Goal: Information Seeking & Learning: Learn about a topic

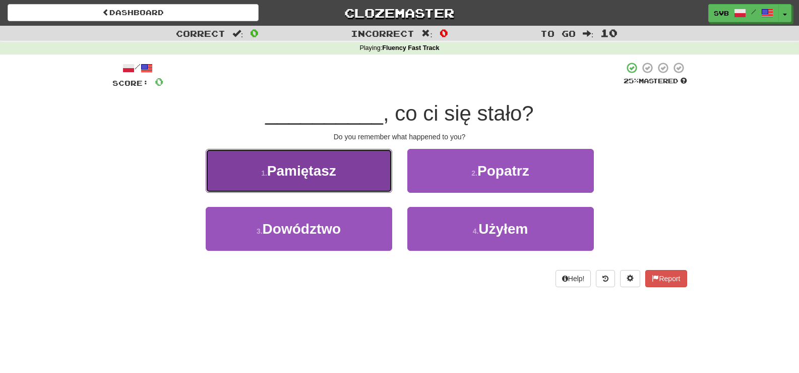
click at [315, 172] on span "Pamiętasz" at bounding box center [301, 171] width 69 height 16
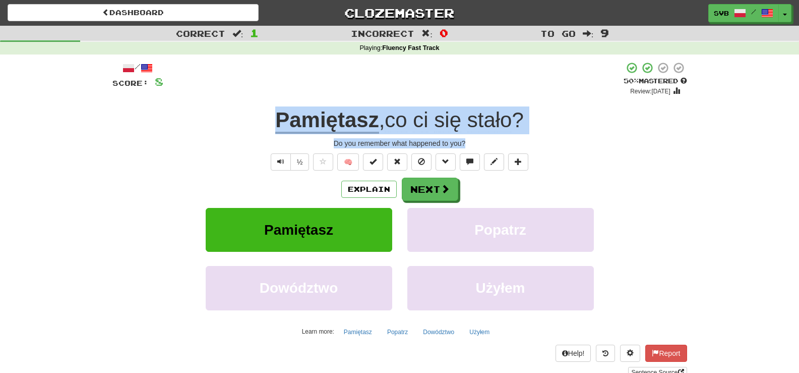
drag, startPoint x: 263, startPoint y: 116, endPoint x: 540, endPoint y: 145, distance: 277.8
click at [540, 145] on div "/ Score: 8 + 8 50 % Mastered Review: [DATE] Pamiętasz , co ci się stało ? Do yo…" at bounding box center [399, 220] width 575 height 316
copy div "Pamiętasz , co ci się stało ? Do you remember what happened to you?"
click at [443, 196] on button "Next" at bounding box center [430, 189] width 56 height 23
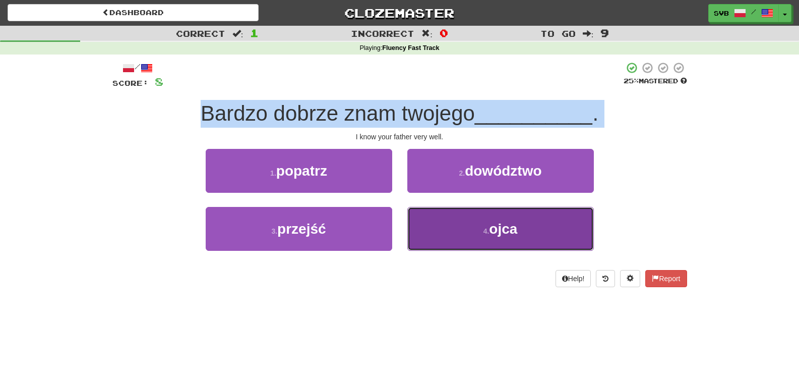
click at [509, 230] on span "ojca" at bounding box center [503, 229] width 28 height 16
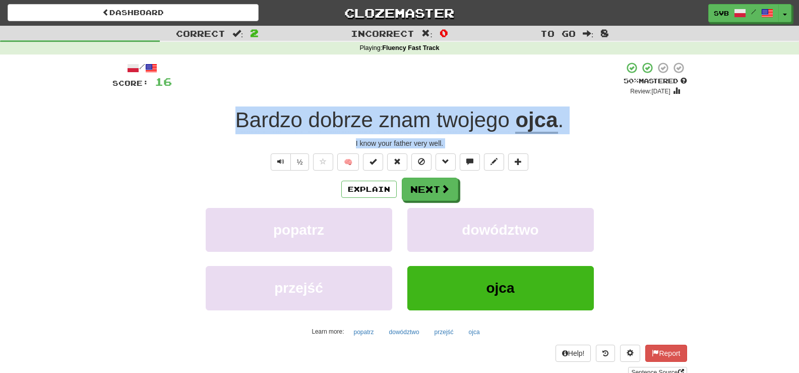
drag, startPoint x: 235, startPoint y: 118, endPoint x: 583, endPoint y: 159, distance: 349.8
click at [583, 159] on div "/ Score: 16 + 8 50 % Mastered Review: [DATE] Bardzo dobrze znam twojego ojca . …" at bounding box center [399, 220] width 575 height 316
copy div "Bardzo dobrze znam twojego ojca . I know your father very well. ½ 🧠 Explain Nex…"
click at [443, 190] on span at bounding box center [445, 189] width 9 height 9
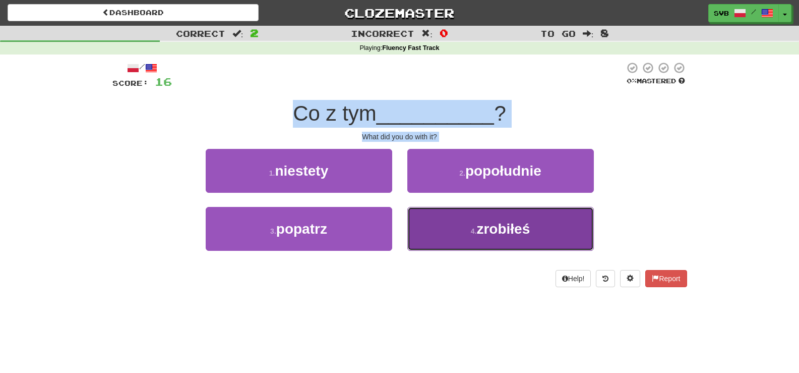
click at [493, 230] on span "zrobiłeś" at bounding box center [502, 229] width 53 height 16
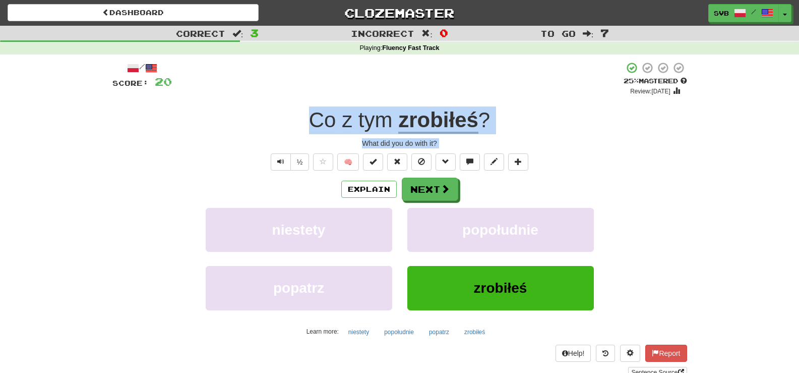
click at [284, 143] on div "What did you do with it?" at bounding box center [399, 143] width 575 height 10
drag, startPoint x: 298, startPoint y: 118, endPoint x: 466, endPoint y: 147, distance: 170.4
click at [466, 147] on div "/ Score: 20 + 4 25 % Mastered Review: [DATE] Co z tym zrobiłeś ? What did you d…" at bounding box center [399, 220] width 575 height 316
copy div "Co z tym zrobiłeś ? What did you do with it?"
click at [439, 193] on button "Next" at bounding box center [430, 189] width 56 height 23
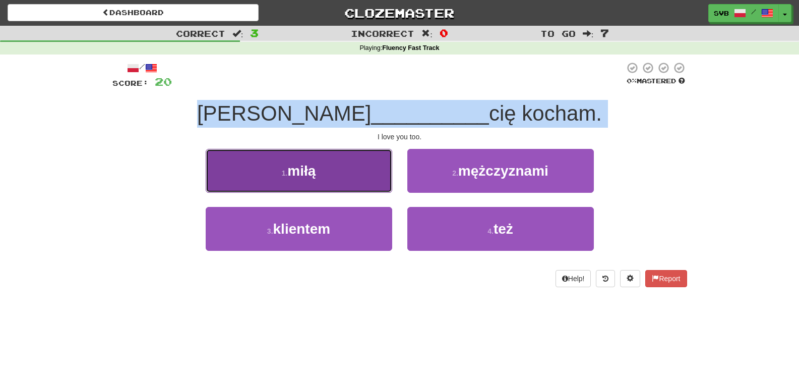
click at [323, 171] on button "1 . miłą" at bounding box center [299, 171] width 187 height 44
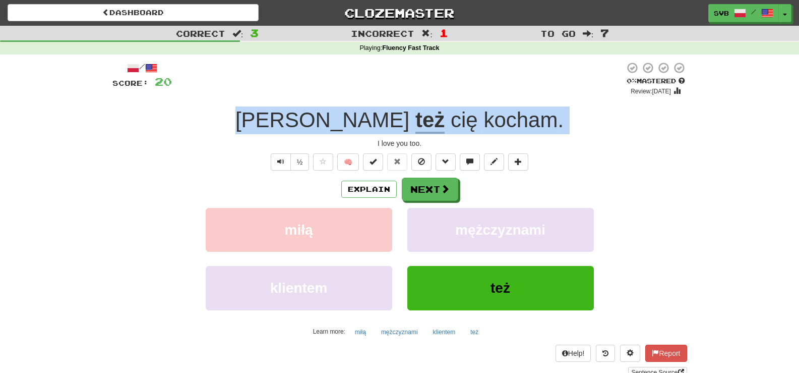
click at [303, 125] on div "Ja też cię kocham ." at bounding box center [399, 120] width 575 height 28
drag, startPoint x: 305, startPoint y: 121, endPoint x: 522, endPoint y: 144, distance: 219.1
click at [522, 144] on div "/ Score: 20 0 % Mastered Review: [DATE] Ja też cię kocham . I love you too. ½ 🧠…" at bounding box center [399, 220] width 575 height 316
copy div "Ja też cię kocham . I love you too."
click at [294, 163] on button "½" at bounding box center [299, 161] width 19 height 17
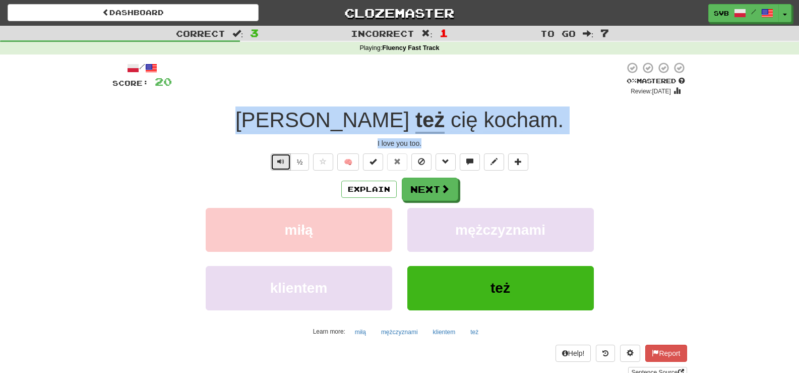
click at [289, 167] on button "Text-to-speech controls" at bounding box center [281, 161] width 20 height 17
click at [280, 165] on span "Text-to-speech controls" at bounding box center [280, 161] width 7 height 7
click at [426, 192] on button "Next" at bounding box center [430, 189] width 56 height 23
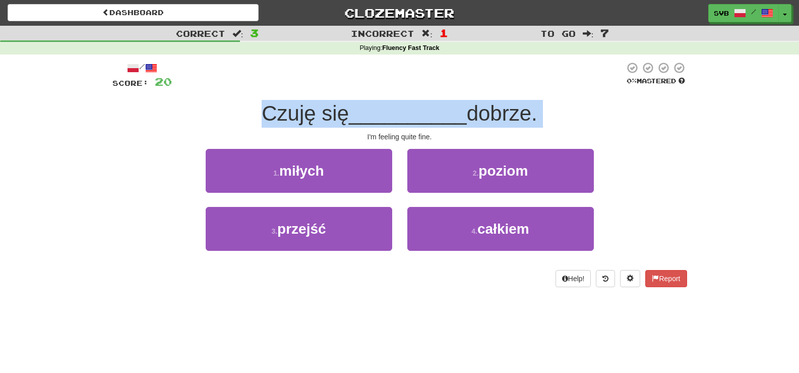
click at [340, 140] on div "I'm feeling quite fine." at bounding box center [399, 137] width 575 height 10
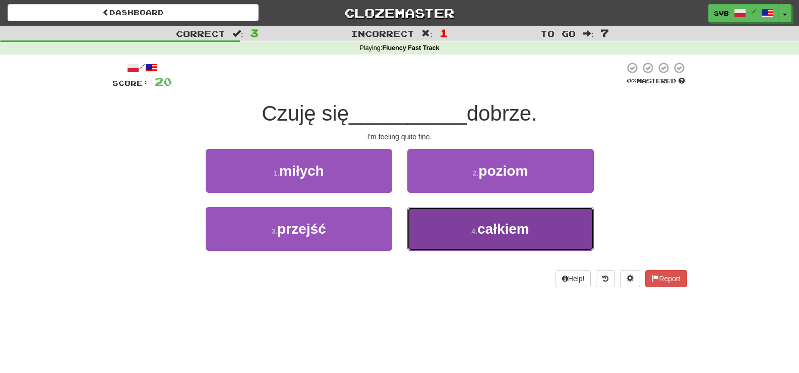
click at [517, 232] on span "całkiem" at bounding box center [504, 229] width 52 height 16
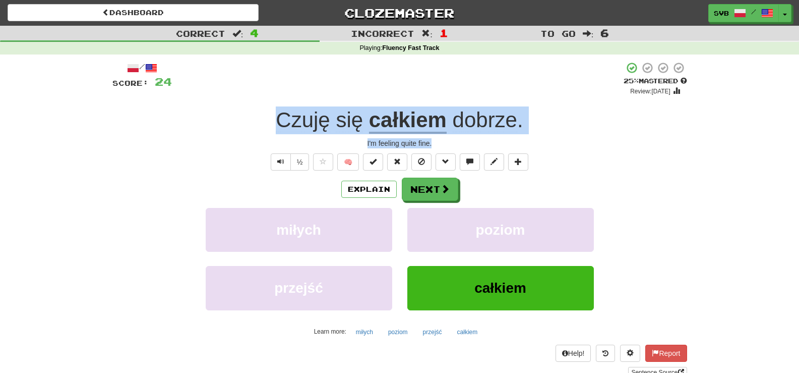
drag, startPoint x: 272, startPoint y: 118, endPoint x: 548, endPoint y: 146, distance: 277.2
click at [548, 146] on div "/ Score: 24 + 4 25 % Mastered Review: [DATE] Czuję się całkiem dobrze . I'm fee…" at bounding box center [399, 220] width 575 height 316
copy div "Czuję się całkiem dobrze . I'm feeling quite fine."
click at [434, 186] on button "Next" at bounding box center [430, 189] width 56 height 23
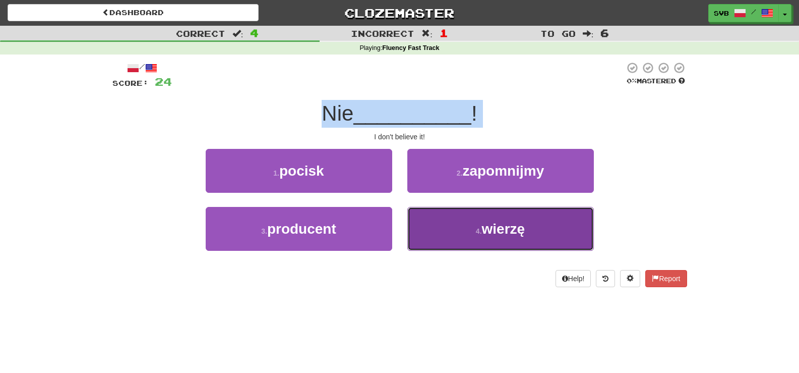
click at [496, 229] on span "wierzę" at bounding box center [503, 229] width 43 height 16
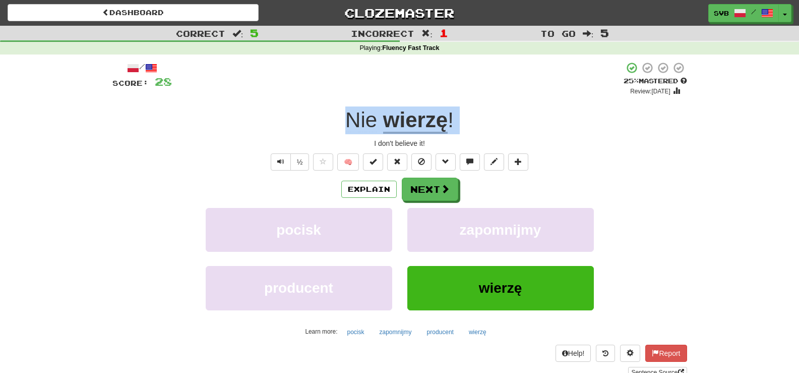
click at [334, 127] on div "Nie wierzę !" at bounding box center [399, 120] width 575 height 28
click at [336, 115] on div "Nie wierzę !" at bounding box center [399, 120] width 575 height 28
drag, startPoint x: 338, startPoint y: 123, endPoint x: 470, endPoint y: 136, distance: 132.8
click at [470, 136] on div "/ Score: 28 + 4 25 % Mastered Review: 2025-09-21 Nie wierzę ! I don't believe i…" at bounding box center [399, 220] width 575 height 316
copy div "Nie wierzę ! I don't believe it!"
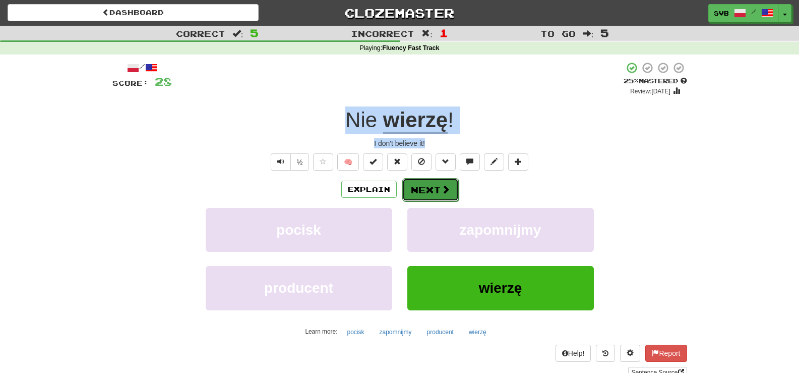
click at [433, 192] on button "Next" at bounding box center [430, 189] width 56 height 23
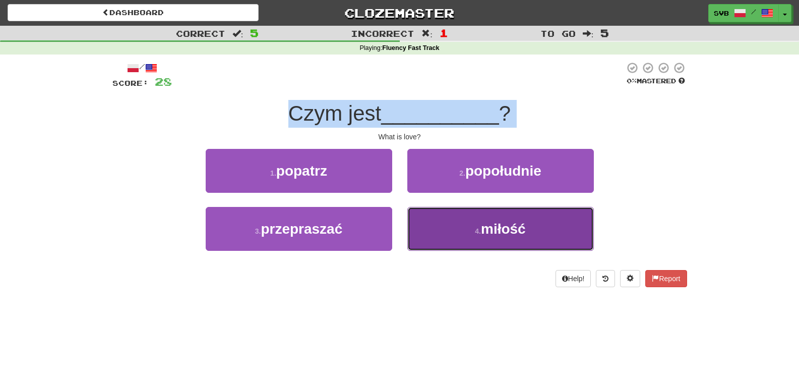
click at [501, 221] on span "miłość" at bounding box center [503, 229] width 45 height 16
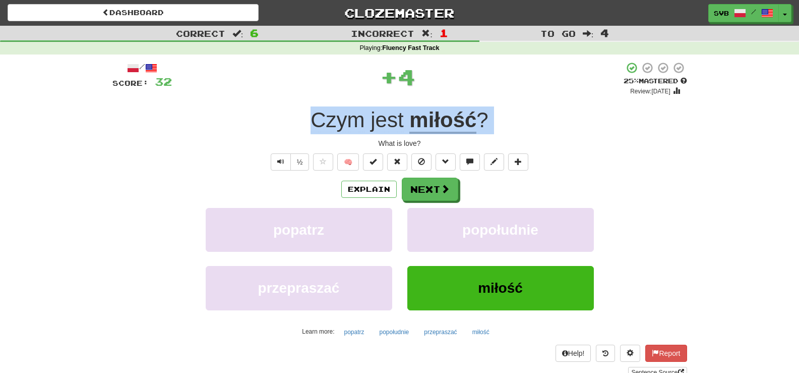
click at [282, 122] on div "Czym jest miłość ?" at bounding box center [399, 120] width 575 height 28
drag, startPoint x: 291, startPoint y: 118, endPoint x: 454, endPoint y: 139, distance: 164.7
click at [454, 139] on div "/ Score: 32 + 4 25 % Mastered Review: 2025-09-21 Czym jest miłość ? What is lov…" at bounding box center [399, 220] width 575 height 316
copy div "Czym jest miłość ? What is love?"
click at [441, 191] on span at bounding box center [445, 189] width 9 height 9
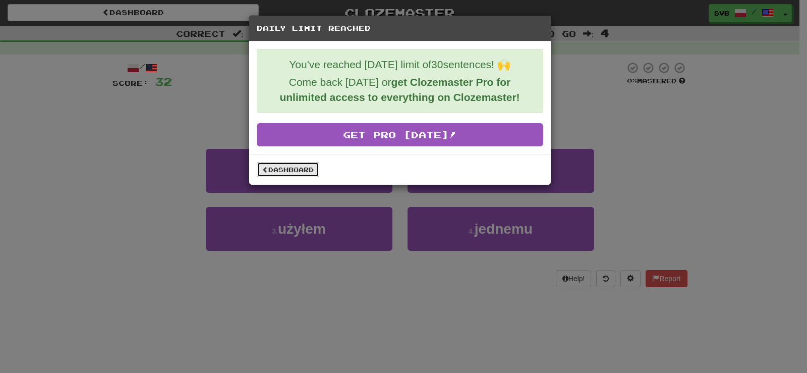
click at [287, 166] on link "Dashboard" at bounding box center [288, 169] width 63 height 15
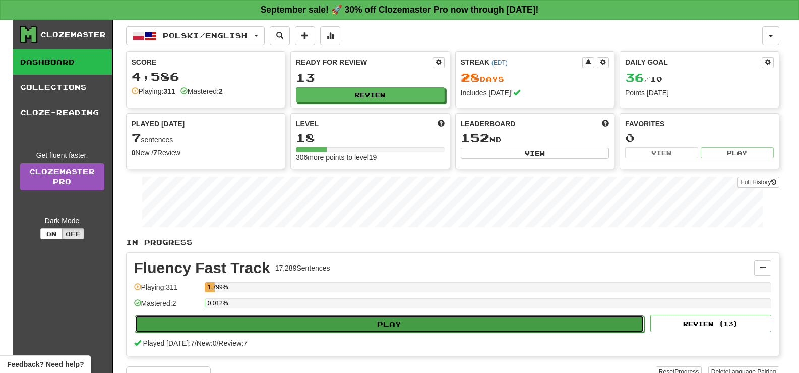
click at [359, 324] on button "Play" at bounding box center [390, 323] width 510 height 17
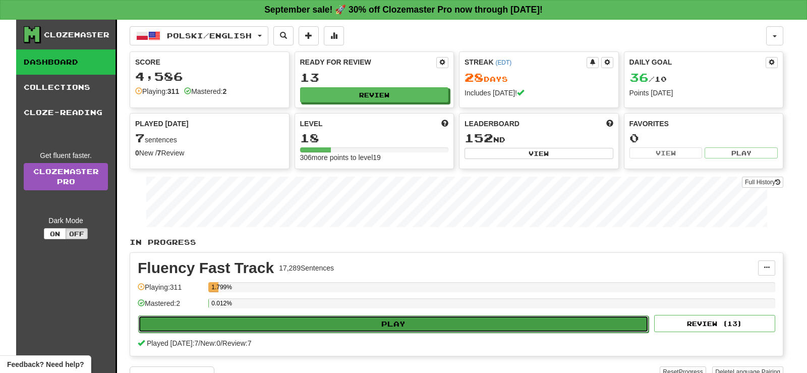
select select "**"
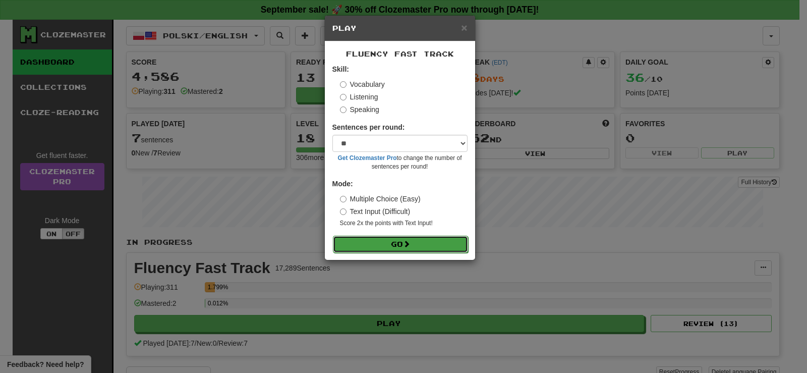
click at [410, 245] on span at bounding box center [406, 243] width 7 height 7
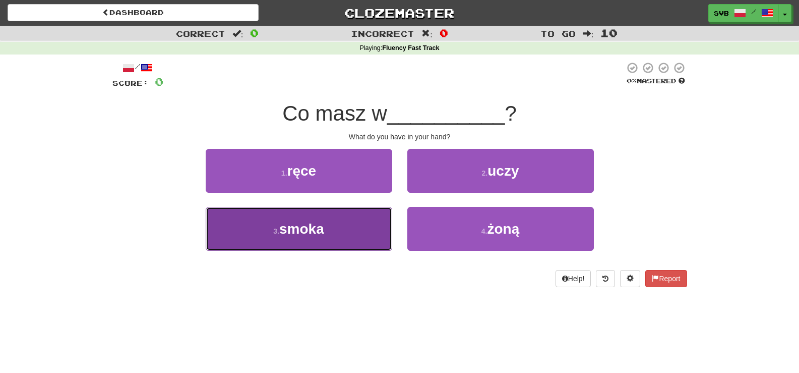
click at [308, 229] on span "smoka" at bounding box center [301, 229] width 45 height 16
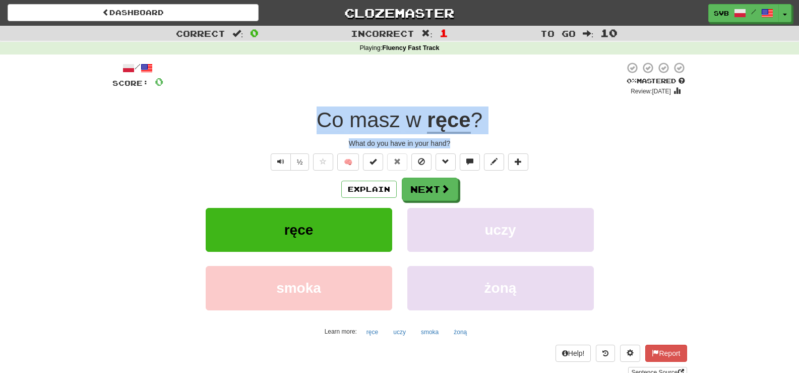
drag, startPoint x: 311, startPoint y: 116, endPoint x: 506, endPoint y: 141, distance: 197.1
click at [506, 141] on div "/ Score: 0 0 % Mastered Review: [DATE] Co masz w ręce ? What do you have in you…" at bounding box center [399, 220] width 575 height 316
copy div "Co masz w ręce ? What do you have in your hand?"
click at [293, 124] on div "Co masz w ręce ?" at bounding box center [399, 120] width 575 height 28
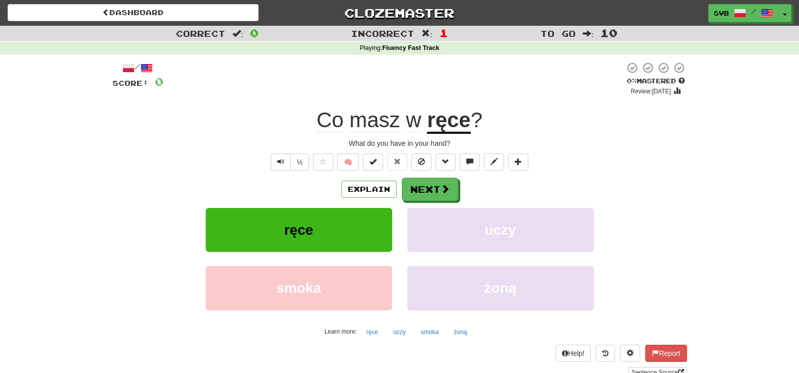
click at [459, 121] on u "ręce" at bounding box center [448, 121] width 43 height 26
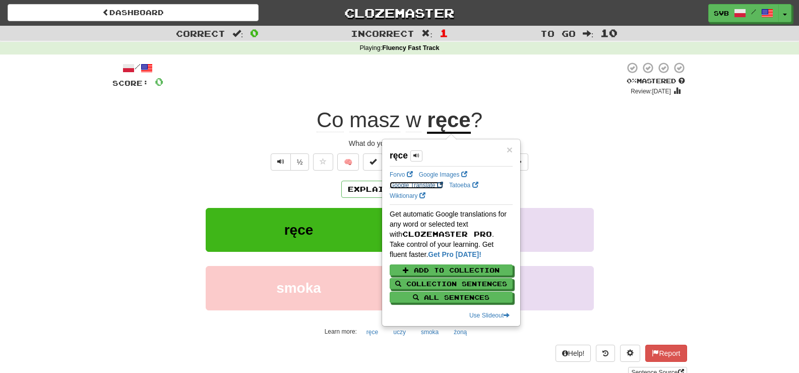
click at [404, 186] on link "Google Translate" at bounding box center [416, 185] width 53 height 7
click at [527, 137] on div "/ Score: 0 0 % Mastered Review: [DATE] Co masz w ręce ? What do you have in you…" at bounding box center [399, 220] width 575 height 316
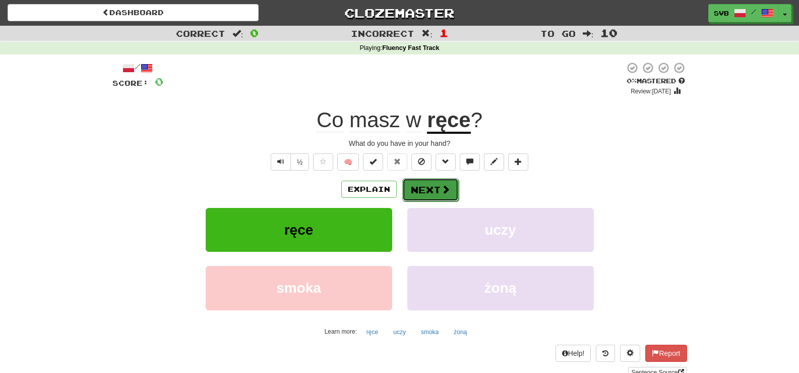
click at [425, 191] on button "Next" at bounding box center [430, 189] width 56 height 23
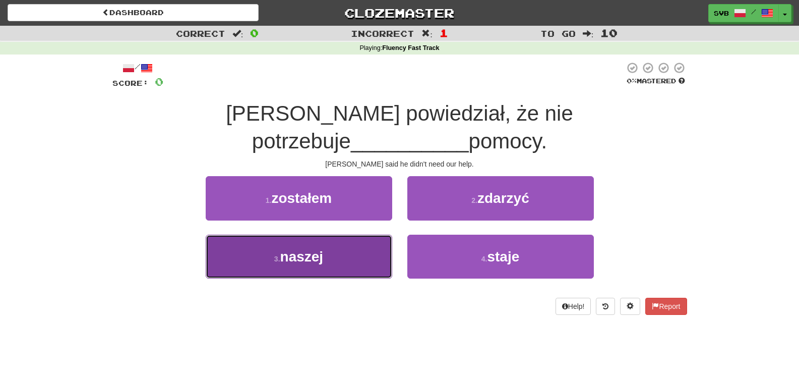
click at [302, 249] on span "naszej" at bounding box center [301, 257] width 43 height 16
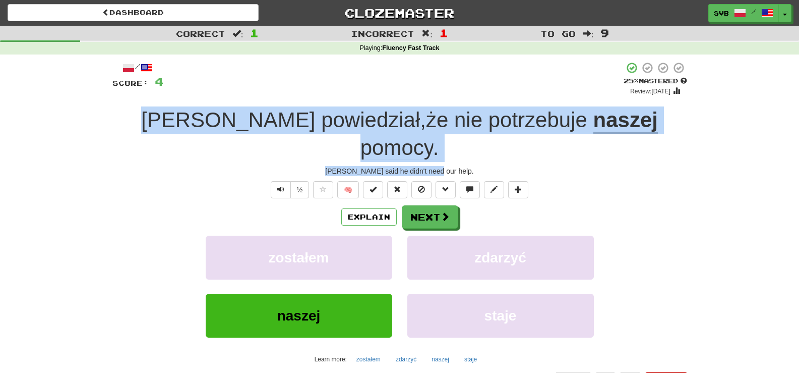
drag, startPoint x: 157, startPoint y: 121, endPoint x: 635, endPoint y: 142, distance: 478.5
click at [635, 142] on div "/ Score: 4 + 4 25 % Mastered Review: [DATE] [PERSON_NAME] powiedział , że nie p…" at bounding box center [399, 233] width 575 height 343
copy div "[PERSON_NAME] powiedział , że nie potrzebuje naszej pomocy . [PERSON_NAME] said…"
click at [427, 206] on button "Next" at bounding box center [430, 217] width 56 height 23
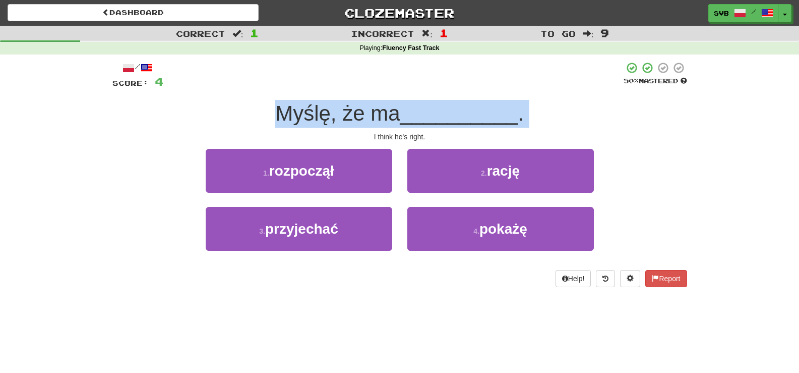
click at [301, 139] on div "I think he's right." at bounding box center [399, 137] width 575 height 10
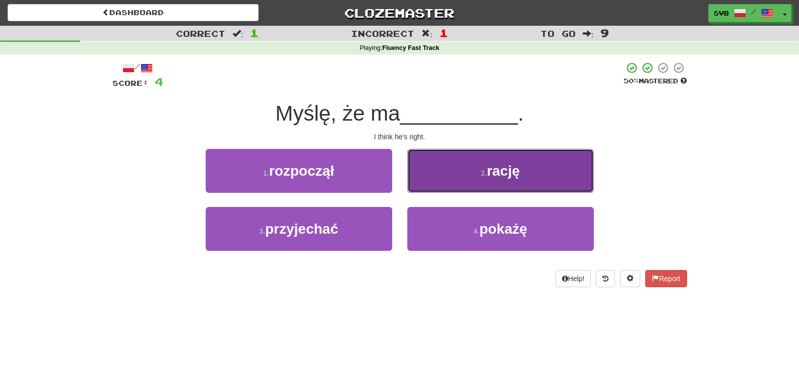
click at [499, 171] on span "rację" at bounding box center [503, 171] width 33 height 16
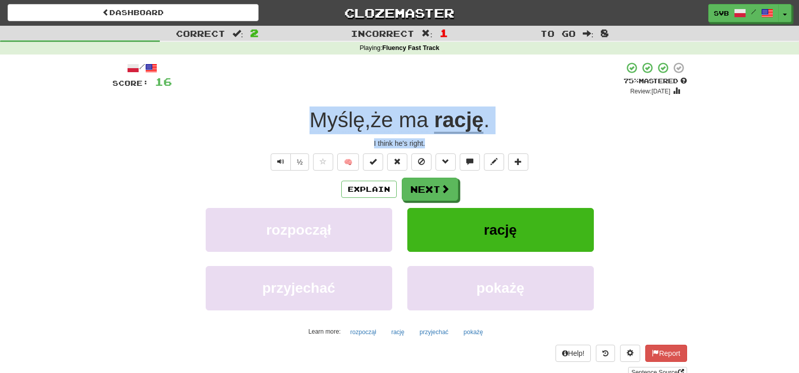
drag, startPoint x: 297, startPoint y: 124, endPoint x: 477, endPoint y: 144, distance: 180.6
click at [477, 144] on div "/ Score: 16 + 12 75 % Mastered Review: [DATE] Myślę , że ma rację . I think he'…" at bounding box center [399, 220] width 575 height 316
copy div "Myślę , że ma rację . I think he's right."
click at [514, 127] on div "Myślę , że ma rację ." at bounding box center [399, 120] width 575 height 28
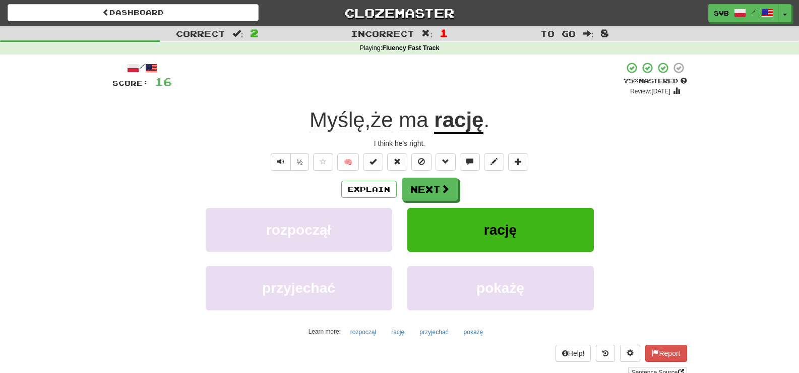
click at [463, 123] on u "rację" at bounding box center [458, 121] width 49 height 26
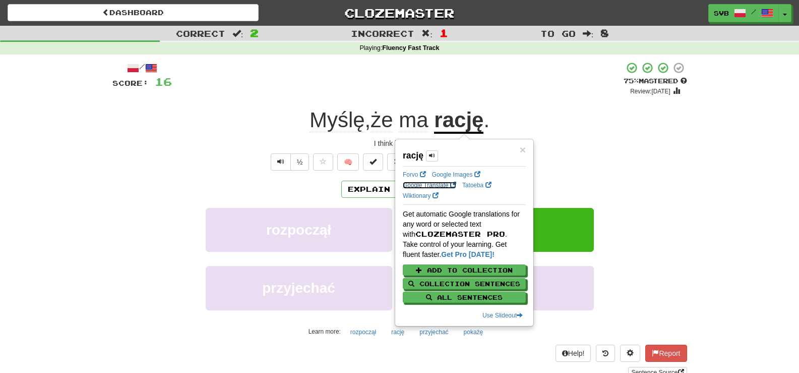
click at [432, 184] on link "Google Translate" at bounding box center [429, 185] width 53 height 7
click at [528, 93] on div "+ 12" at bounding box center [398, 79] width 452 height 34
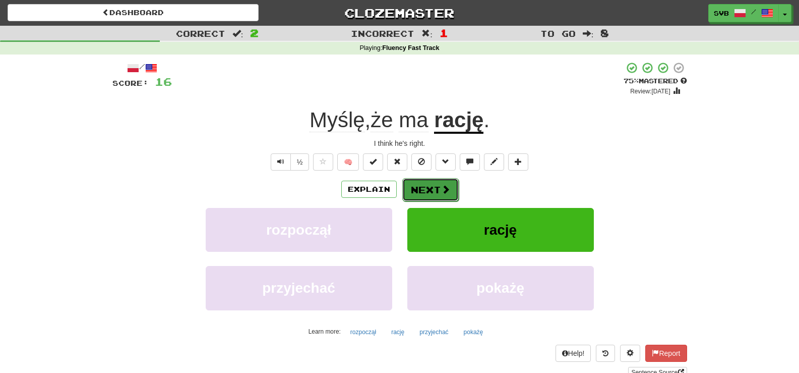
click at [436, 191] on button "Next" at bounding box center [430, 189] width 56 height 23
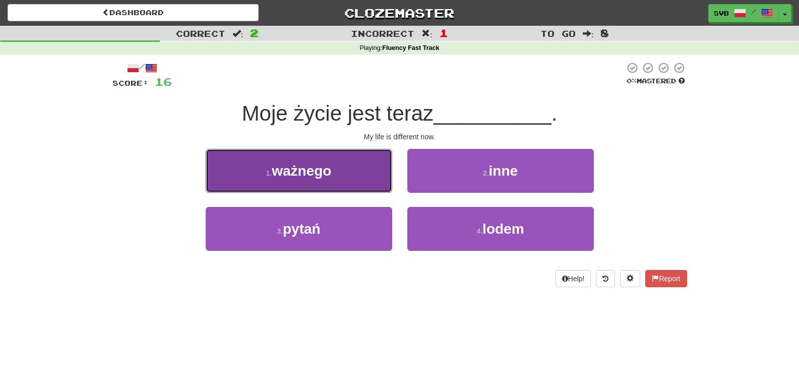
click at [324, 171] on span "ważnego" at bounding box center [301, 171] width 59 height 16
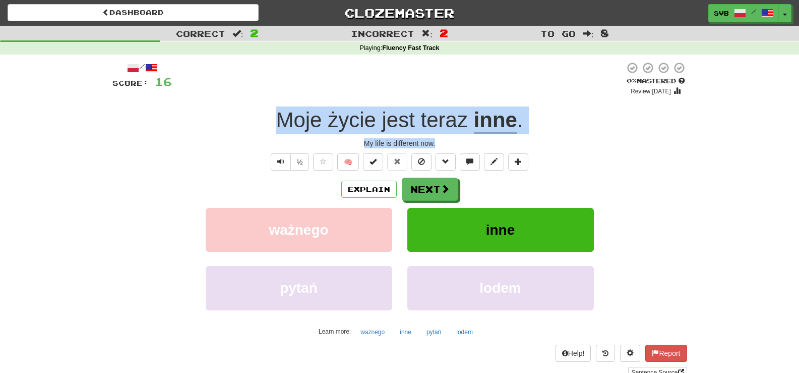
drag, startPoint x: 275, startPoint y: 115, endPoint x: 574, endPoint y: 140, distance: 300.6
click at [574, 140] on div "/ Score: 16 0 % Mastered Review: [DATE] Moje życie jest teraz inne . My life is…" at bounding box center [399, 220] width 575 height 316
copy div "Moje życie jest teraz inne . My life is different now."
click at [440, 117] on span "teraz" at bounding box center [444, 120] width 47 height 24
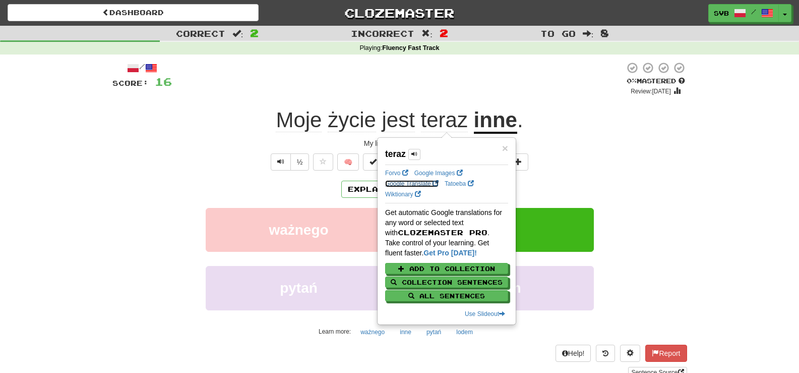
click at [395, 183] on link "Google Translate" at bounding box center [411, 183] width 53 height 7
click at [497, 119] on u "inne" at bounding box center [495, 121] width 43 height 26
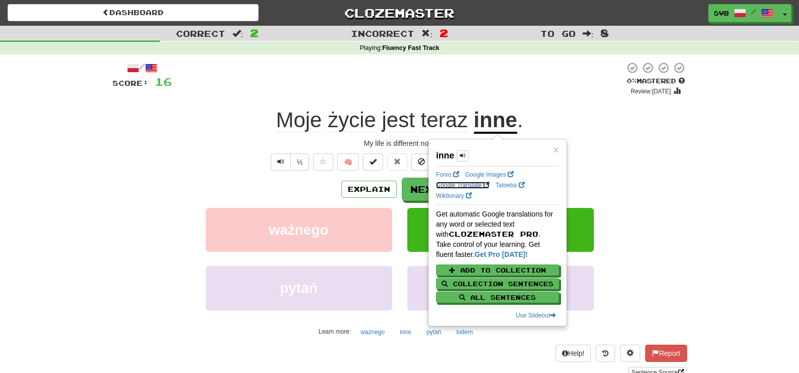
click at [452, 186] on link "Google Translate" at bounding box center [462, 185] width 53 height 7
click at [449, 72] on div at bounding box center [398, 79] width 453 height 34
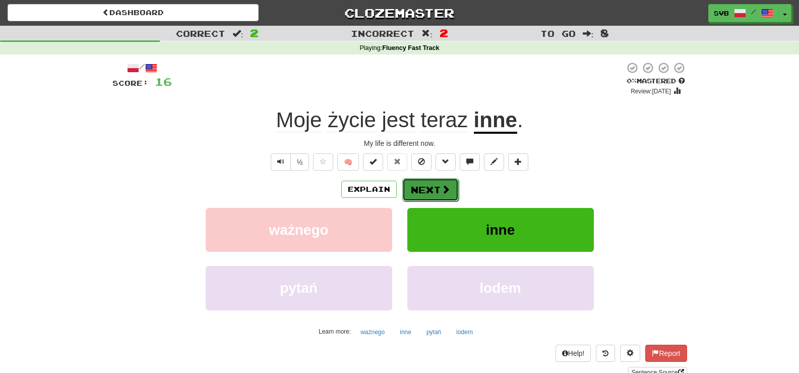
click at [443, 188] on span at bounding box center [445, 189] width 9 height 9
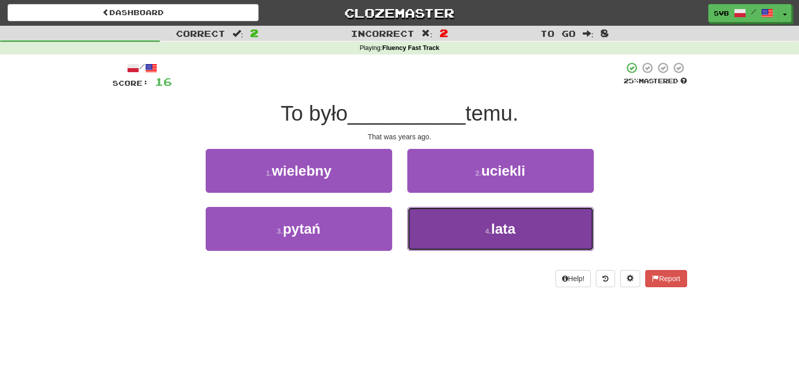
click at [510, 232] on span "lata" at bounding box center [503, 229] width 24 height 16
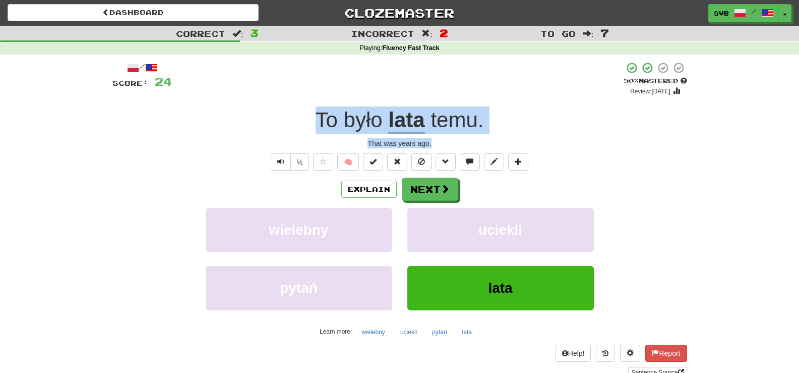
drag, startPoint x: 312, startPoint y: 117, endPoint x: 481, endPoint y: 145, distance: 170.7
click at [481, 145] on div "/ Score: 24 + 8 50 % Mastered Review: [DATE] To było lata temu . That was years…" at bounding box center [399, 220] width 575 height 316
copy div "To było lata temu . That was years ago."
click at [412, 122] on u "lata" at bounding box center [406, 121] width 36 height 26
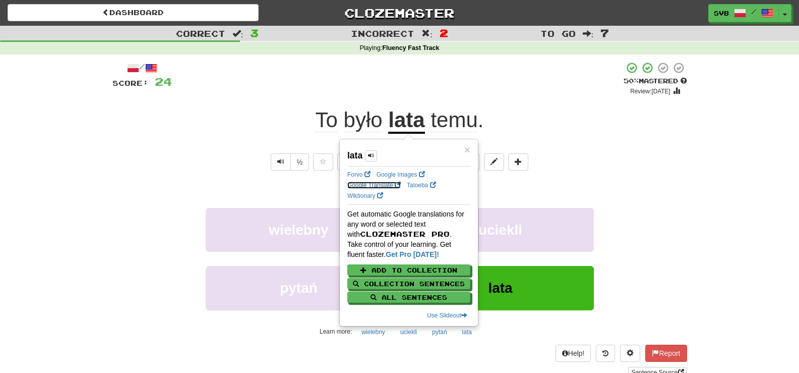
click at [369, 185] on link "Google Translate" at bounding box center [373, 185] width 53 height 7
click at [461, 120] on span "temu" at bounding box center [454, 120] width 47 height 24
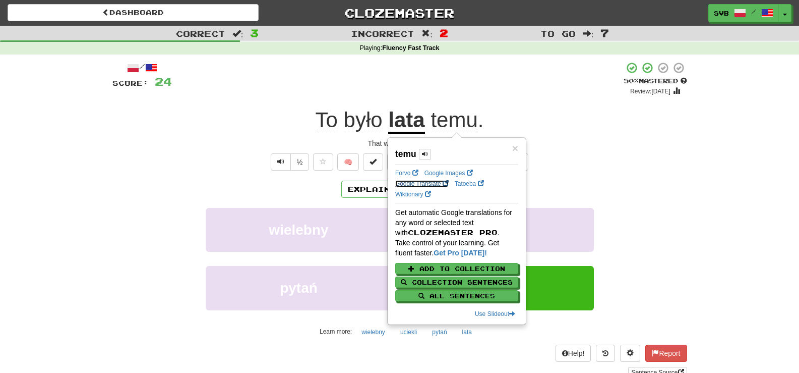
click at [420, 185] on link "Google Translate" at bounding box center [421, 183] width 53 height 7
click at [532, 99] on div "/ Score: 24 + 8 50 % Mastered Review: [DATE] To było lata temu . That was years…" at bounding box center [399, 220] width 575 height 316
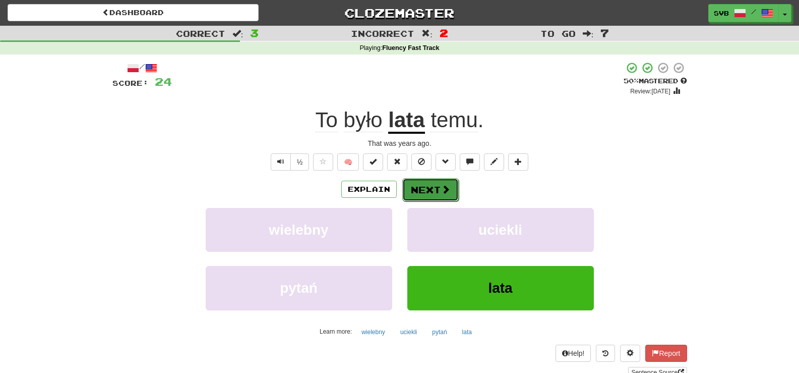
click at [430, 187] on button "Next" at bounding box center [430, 189] width 56 height 23
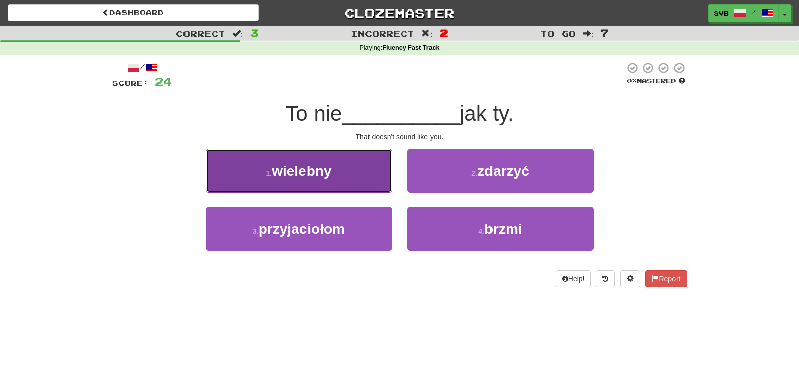
click at [323, 168] on span "wielebny" at bounding box center [301, 171] width 59 height 16
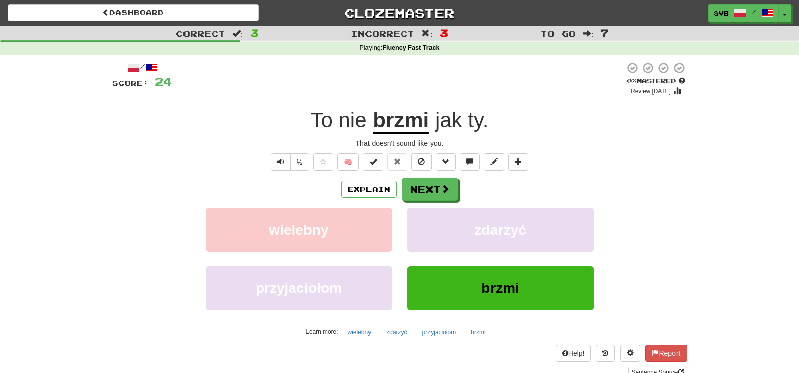
click at [387, 125] on u "brzmi" at bounding box center [401, 121] width 56 height 26
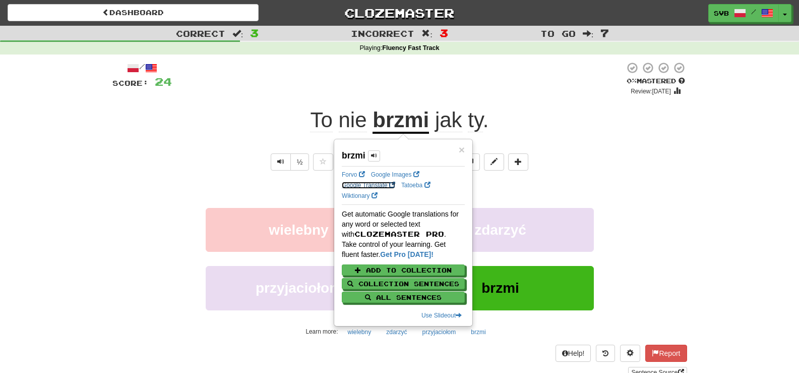
click at [370, 184] on link "Google Translate" at bounding box center [368, 185] width 53 height 7
click at [300, 140] on div "That doesn't sound like you." at bounding box center [399, 143] width 575 height 10
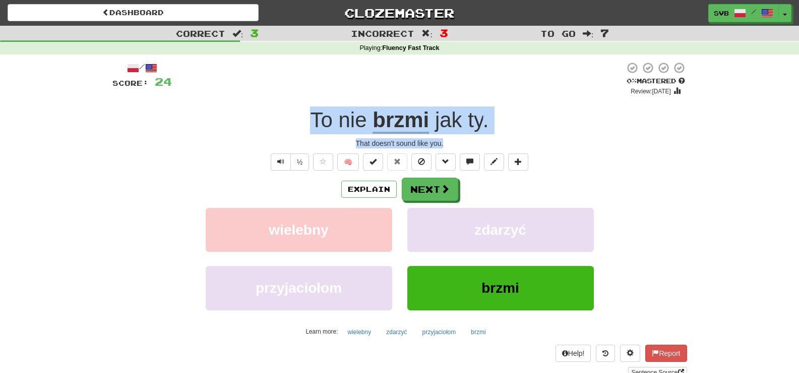
drag, startPoint x: 308, startPoint y: 118, endPoint x: 465, endPoint y: 141, distance: 159.0
click at [465, 141] on div "/ Score: 24 0 % Mastered Review: [DATE] To nie brzmi jak ty . That doesn't soun…" at bounding box center [399, 220] width 575 height 316
copy div "To nie brzmi jak ty . That doesn't sound like you."
click at [436, 186] on button "Next" at bounding box center [430, 189] width 56 height 23
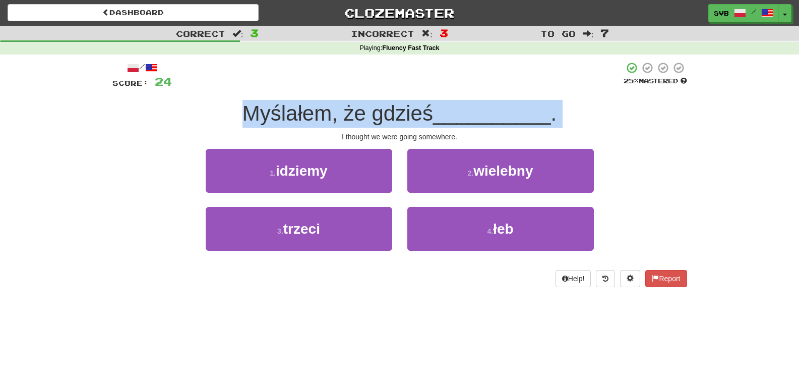
click at [311, 135] on div "I thought we were going somewhere." at bounding box center [399, 137] width 575 height 10
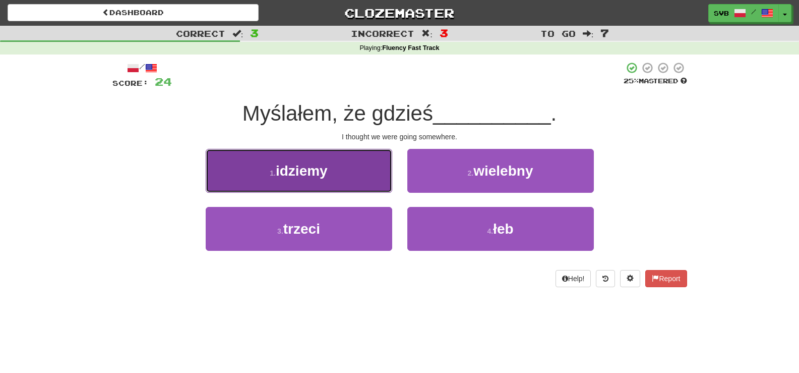
click at [317, 165] on span "idziemy" at bounding box center [302, 171] width 52 height 16
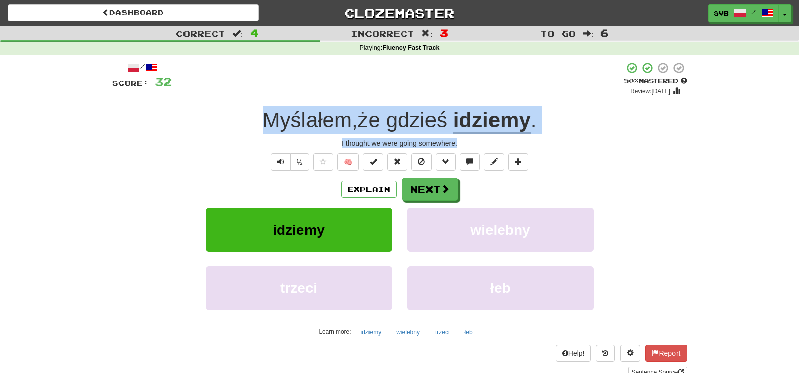
drag, startPoint x: 254, startPoint y: 122, endPoint x: 543, endPoint y: 142, distance: 289.7
click at [543, 142] on div "/ Score: 32 + 8 50 % Mastered Review: [DATE] Myślałem , że gdzieś idziemy . I t…" at bounding box center [399, 220] width 575 height 316
copy div "Myślałem , że gdzieś idziemy . I thought we were going somewhere."
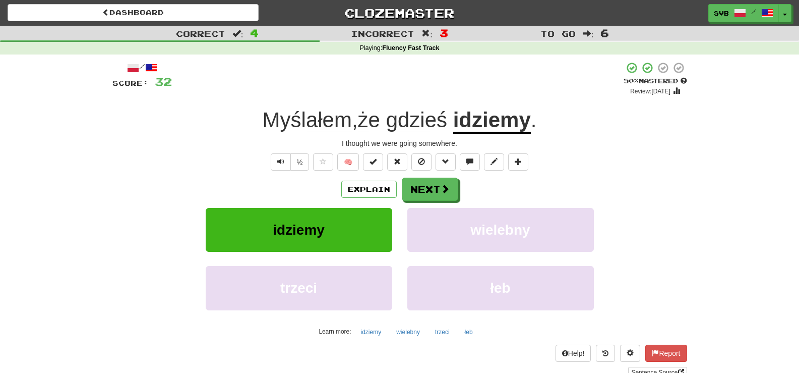
click at [245, 154] on div "½ 🧠" at bounding box center [399, 161] width 575 height 17
click at [291, 122] on span "Myślałem" at bounding box center [307, 120] width 89 height 24
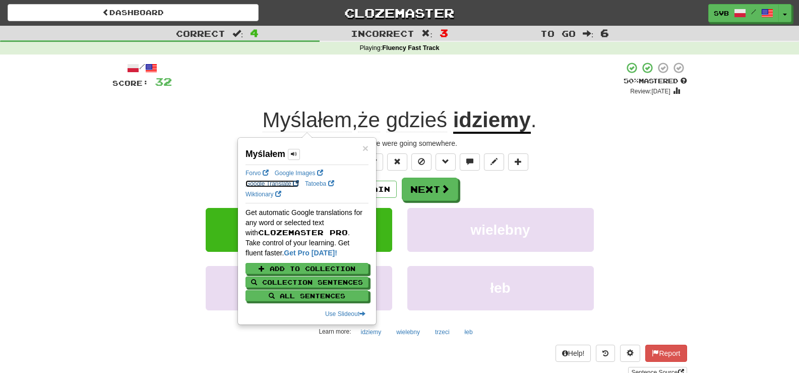
click at [273, 182] on link "Google Translate" at bounding box center [272, 183] width 53 height 7
click at [423, 116] on span "gdzieś" at bounding box center [416, 120] width 61 height 24
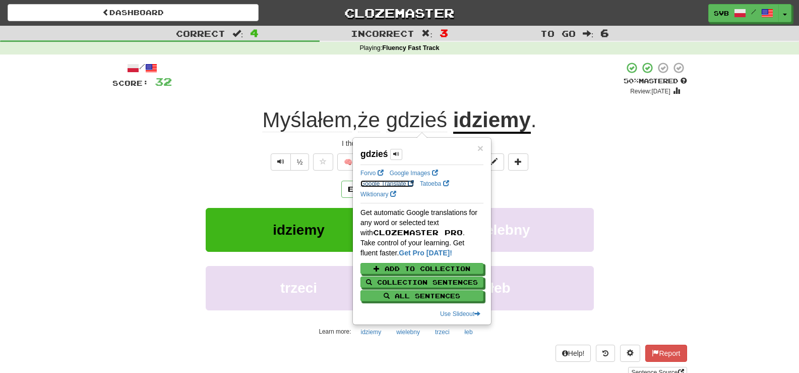
click at [387, 184] on link "Google Translate" at bounding box center [387, 183] width 53 height 7
click at [552, 127] on div "Myślałem , że gdzieś idziemy ." at bounding box center [399, 120] width 575 height 28
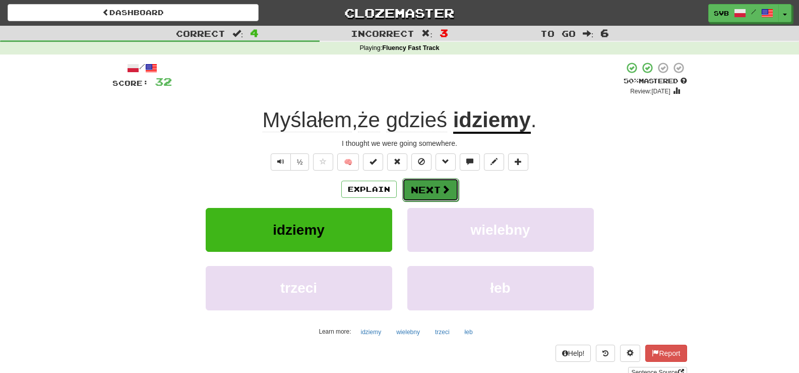
click at [431, 192] on button "Next" at bounding box center [430, 189] width 56 height 23
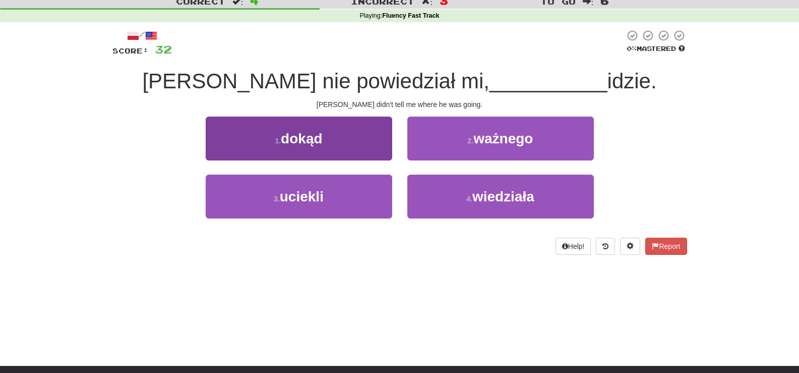
scroll to position [50, 0]
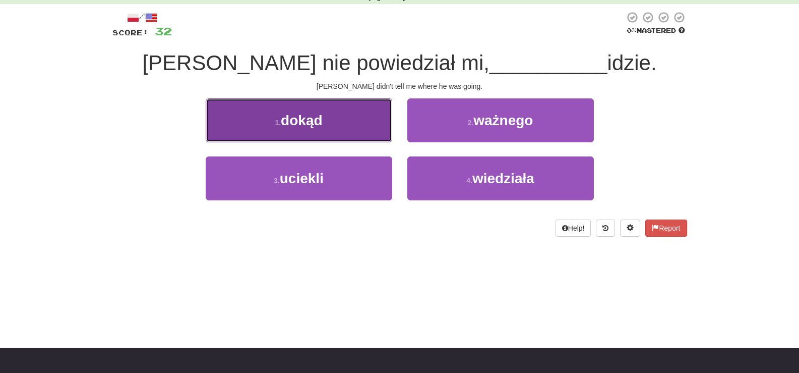
click at [301, 123] on span "dokąd" at bounding box center [301, 120] width 41 height 16
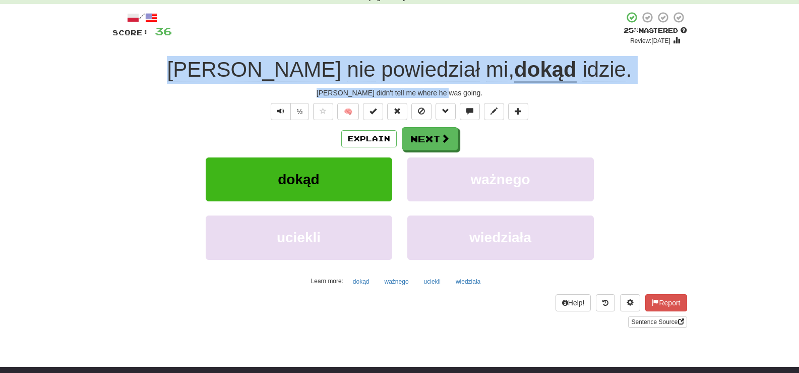
drag, startPoint x: 228, startPoint y: 67, endPoint x: 510, endPoint y: 90, distance: 282.9
click at [510, 90] on div "/ Score: 36 + 4 25 % Mastered Review: [DATE] [PERSON_NAME] nie powiedział mi , …" at bounding box center [399, 169] width 575 height 316
copy div "[PERSON_NAME] nie powiedział mi , dokąd idzie . [PERSON_NAME] didn't tell me wh…"
click at [514, 70] on u "dokąd" at bounding box center [545, 70] width 63 height 26
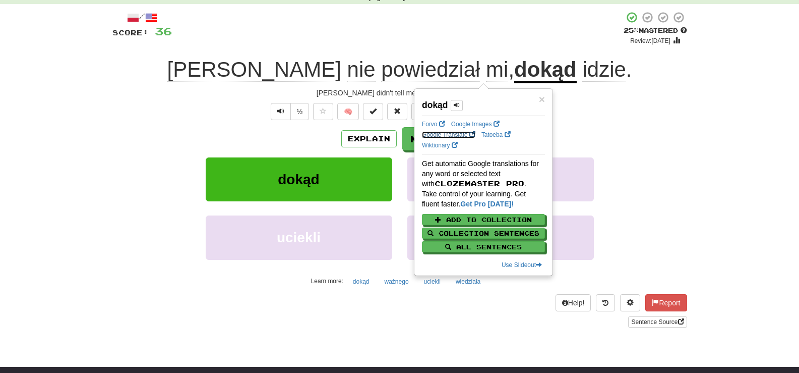
click at [447, 133] on link "Google Translate" at bounding box center [448, 134] width 53 height 7
click at [583, 96] on div "[PERSON_NAME] didn't tell me where he was going." at bounding box center [399, 93] width 575 height 10
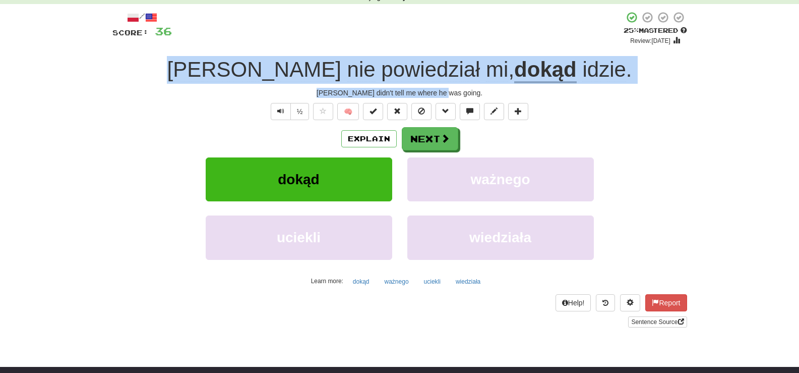
drag, startPoint x: 232, startPoint y: 66, endPoint x: 556, endPoint y: 89, distance: 324.0
click at [556, 89] on div "/ Score: 36 + 4 25 % Mastered Review: [DATE] [PERSON_NAME] nie powiedział mi , …" at bounding box center [399, 169] width 575 height 316
copy div "[PERSON_NAME] nie powiedział mi , dokąd idzie . [PERSON_NAME] didn't tell me wh…"
click at [437, 143] on button "Next" at bounding box center [430, 139] width 56 height 23
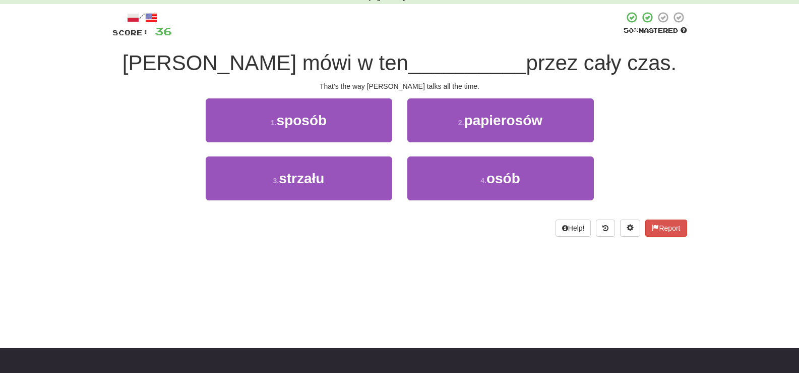
click at [481, 88] on div "That's the way [PERSON_NAME] talks all the time." at bounding box center [399, 86] width 575 height 10
click at [309, 122] on span "sposób" at bounding box center [302, 120] width 50 height 16
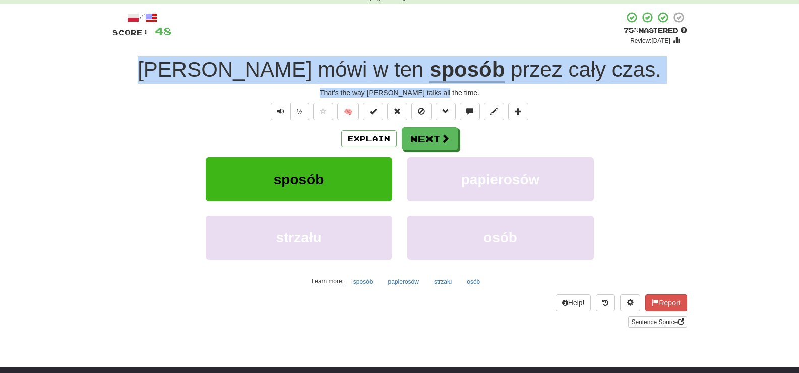
drag, startPoint x: 200, startPoint y: 67, endPoint x: 502, endPoint y: 91, distance: 303.5
click at [502, 91] on div "/ Score: 48 + 12 75 % Mastered Review: [DATE] [PERSON_NAME] mówi w ten sposób p…" at bounding box center [399, 169] width 575 height 316
click at [430, 68] on u "sposób" at bounding box center [467, 70] width 75 height 26
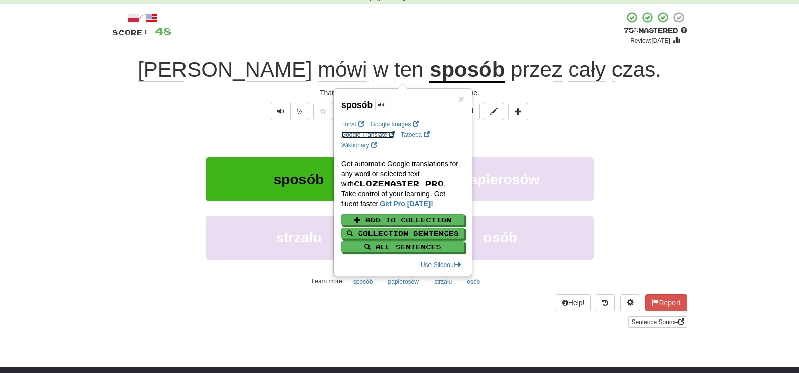
click at [368, 136] on link "Google Translate" at bounding box center [367, 134] width 53 height 7
click at [162, 132] on div "Explain Next" at bounding box center [399, 138] width 575 height 23
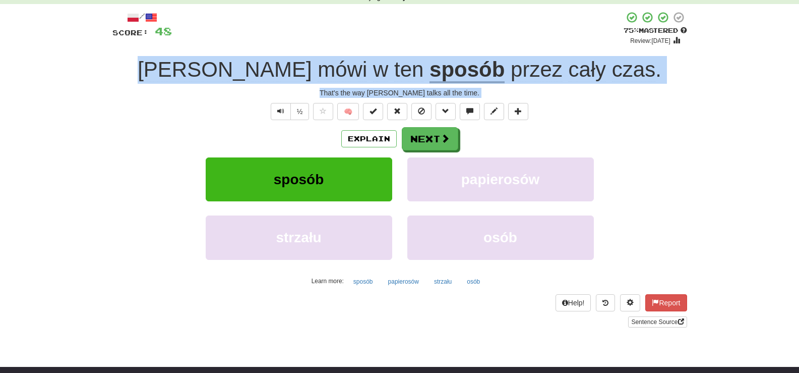
drag, startPoint x: 206, startPoint y: 71, endPoint x: 582, endPoint y: 98, distance: 377.1
click at [582, 98] on div "/ Score: 48 + 12 75 % Mastered Review: [DATE] [PERSON_NAME] mówi w ten sposób p…" at bounding box center [399, 169] width 575 height 316
copy div "[PERSON_NAME] mówi w ten sposób przez cały czas . That's the way [PERSON_NAME] …"
click at [439, 140] on button "Next" at bounding box center [430, 139] width 56 height 23
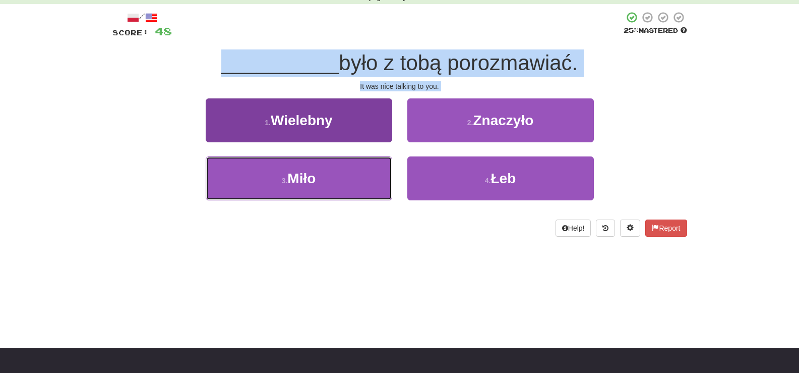
click at [310, 176] on span "Miło" at bounding box center [301, 178] width 28 height 16
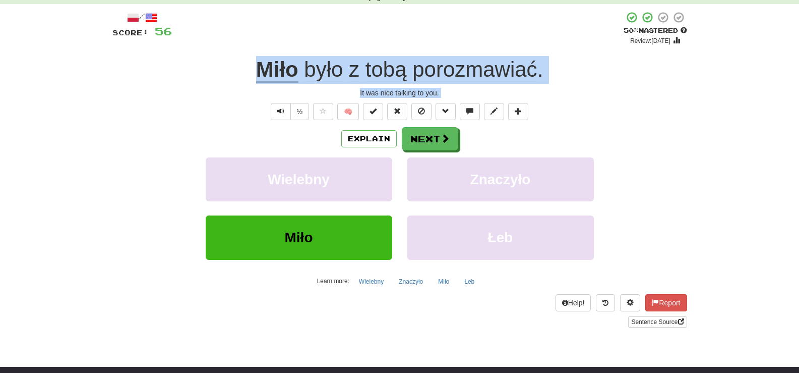
click at [278, 72] on u "Miło" at bounding box center [277, 70] width 42 height 26
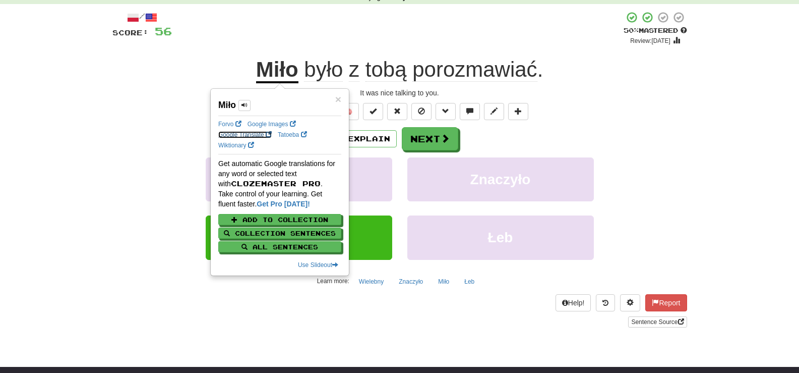
click at [247, 133] on link "Google Translate" at bounding box center [244, 134] width 53 height 7
click at [599, 103] on div "½ 🧠" at bounding box center [399, 111] width 575 height 17
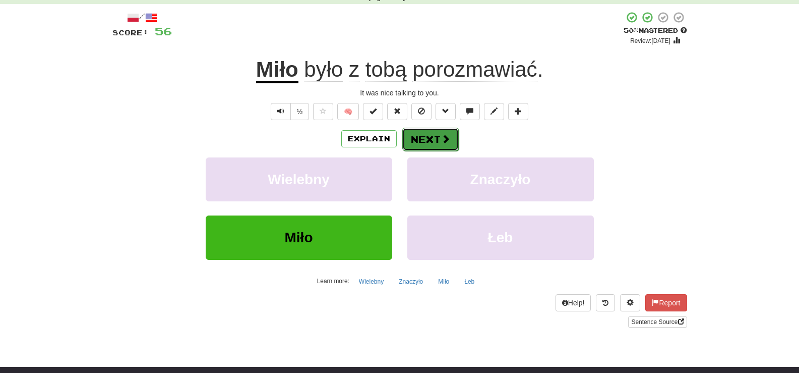
click at [431, 138] on button "Next" at bounding box center [430, 139] width 56 height 23
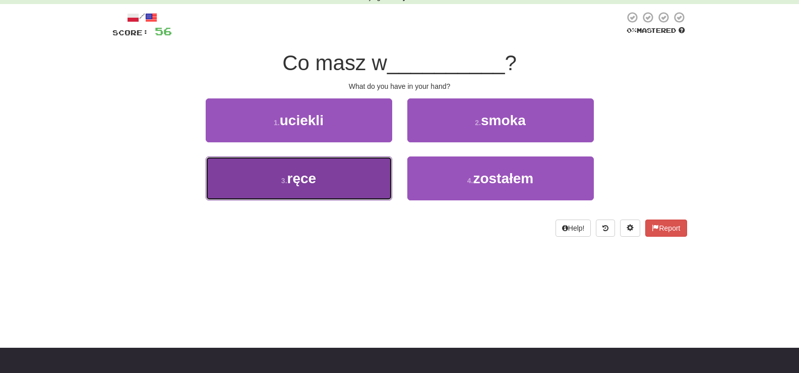
click at [313, 178] on span "ręce" at bounding box center [301, 178] width 29 height 16
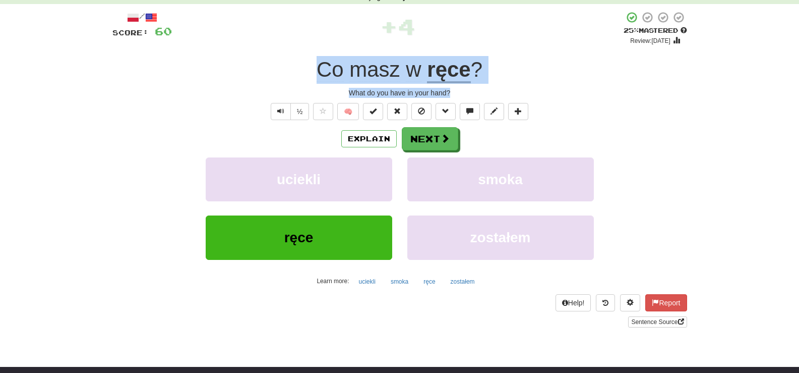
drag, startPoint x: 308, startPoint y: 68, endPoint x: 479, endPoint y: 91, distance: 172.5
click at [479, 91] on div "/ Score: 60 + 4 25 % Mastered Review: [DATE] Co masz w ręce ? What do you have …" at bounding box center [399, 169] width 575 height 316
click at [433, 138] on button "Next" at bounding box center [430, 139] width 56 height 23
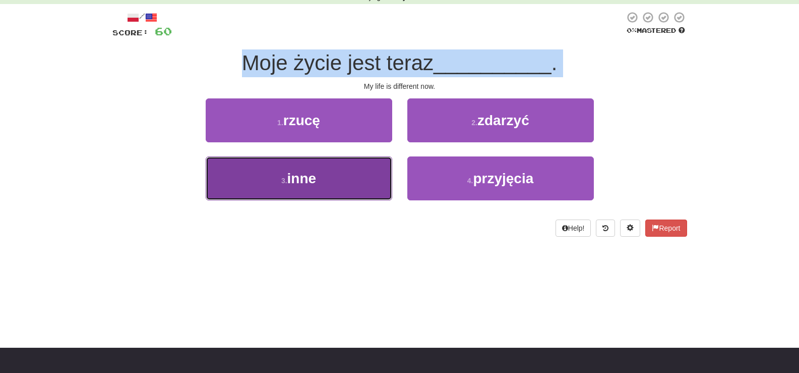
click at [311, 175] on span "inne" at bounding box center [301, 178] width 29 height 16
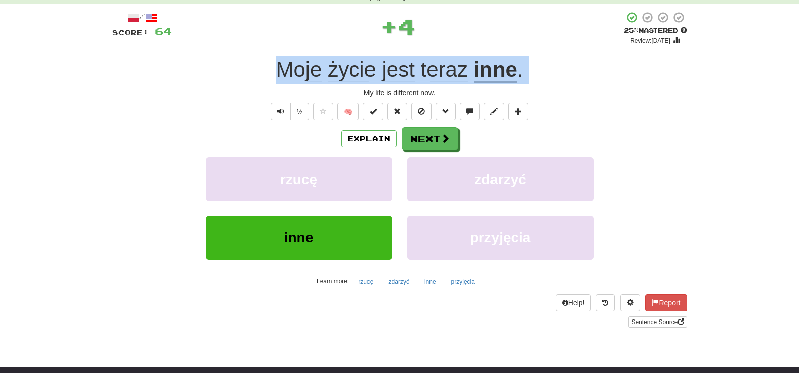
click at [259, 95] on div "My life is different now." at bounding box center [399, 93] width 575 height 10
drag, startPoint x: 268, startPoint y: 72, endPoint x: 540, endPoint y: 88, distance: 272.8
click at [540, 88] on div "/ Score: 64 + 4 25 % Mastered Review: [DATE] Moje życie jest teraz inne . My li…" at bounding box center [399, 169] width 575 height 316
click at [192, 62] on div "Moje życie jest teraz inne ." at bounding box center [399, 70] width 575 height 28
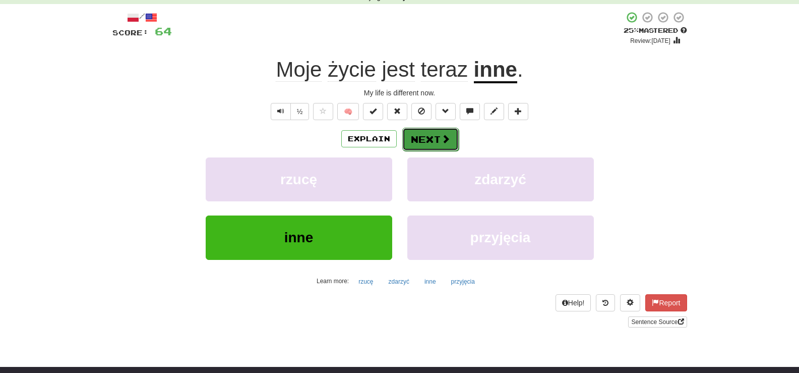
click at [433, 141] on button "Next" at bounding box center [430, 139] width 56 height 23
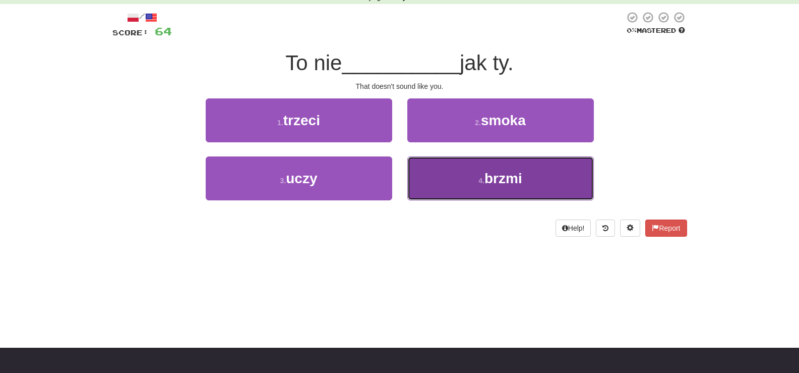
click at [520, 181] on span "brzmi" at bounding box center [504, 178] width 38 height 16
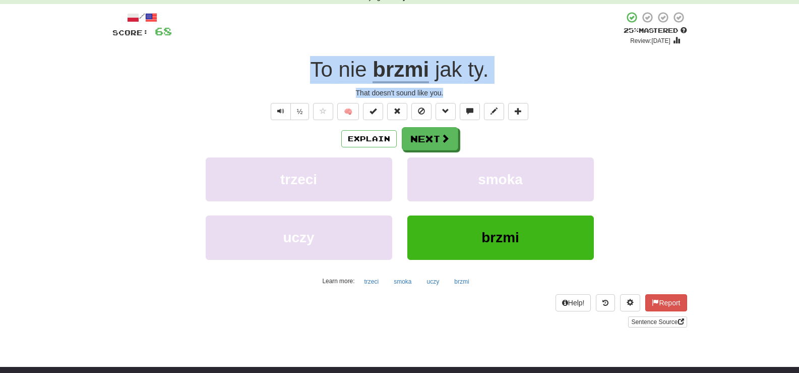
drag, startPoint x: 302, startPoint y: 69, endPoint x: 499, endPoint y: 88, distance: 198.1
click at [499, 88] on div "/ Score: 68 + 4 25 % Mastered Review: [DATE] To nie brzmi jak ty . That doesn't…" at bounding box center [399, 169] width 575 height 316
click at [386, 69] on u "brzmi" at bounding box center [401, 70] width 56 height 26
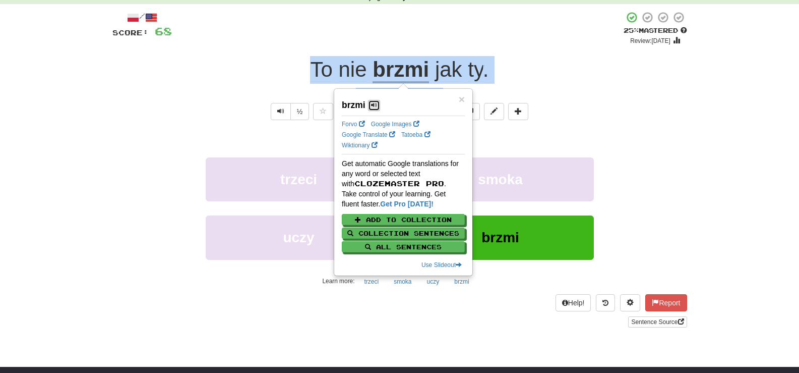
click at [371, 104] on span at bounding box center [374, 105] width 6 height 6
click at [365, 97] on div at bounding box center [365, 97] width 0 height 0
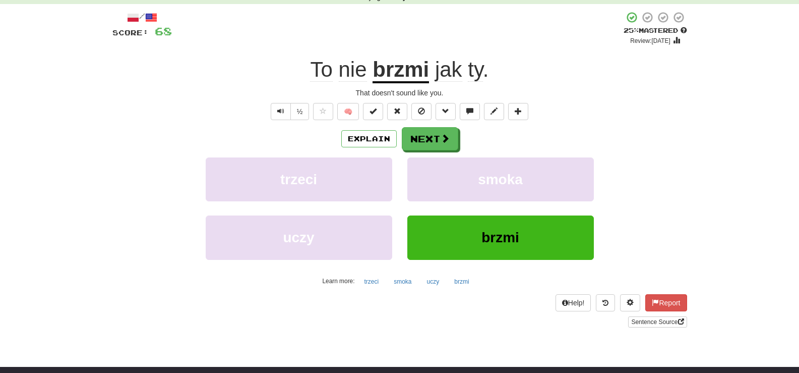
click at [251, 108] on div "½ 🧠" at bounding box center [399, 111] width 575 height 17
click at [387, 72] on u "brzmi" at bounding box center [401, 70] width 56 height 26
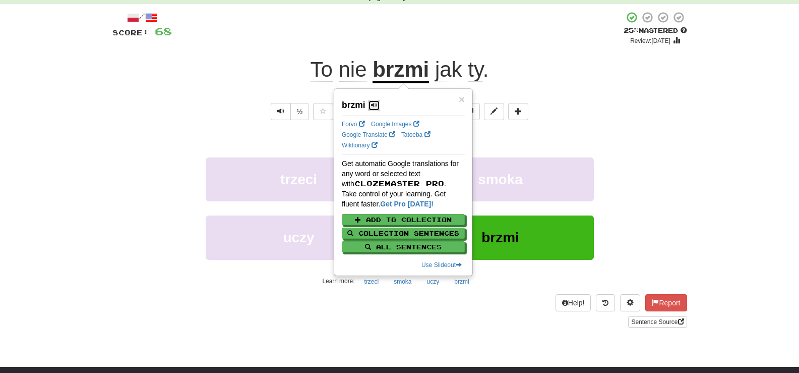
click at [369, 105] on button at bounding box center [374, 105] width 12 height 11
click at [278, 110] on span "Text-to-speech controls" at bounding box center [280, 110] width 7 height 7
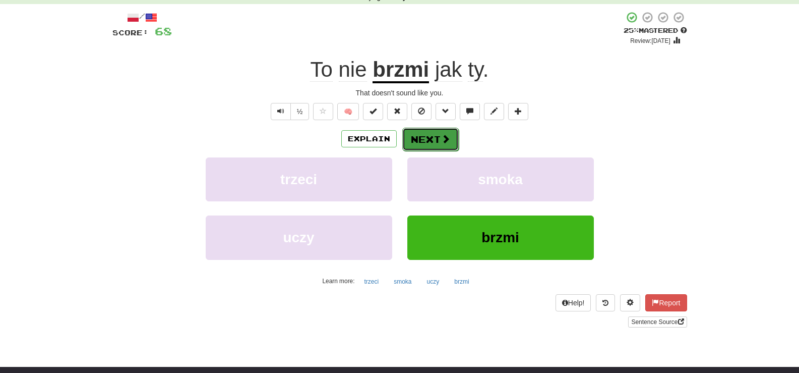
click at [433, 135] on button "Next" at bounding box center [430, 139] width 56 height 23
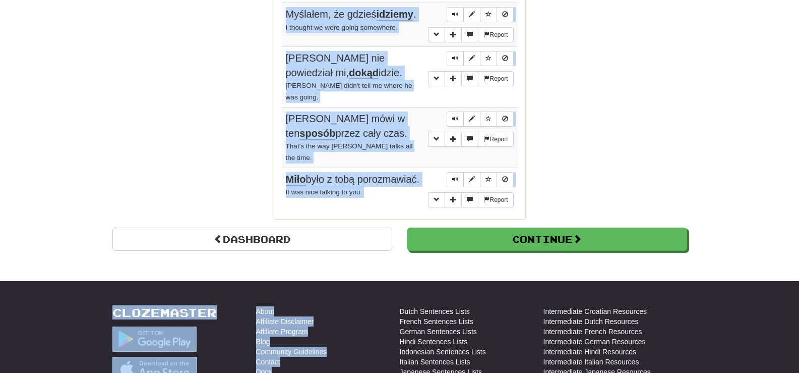
scroll to position [1000, 0]
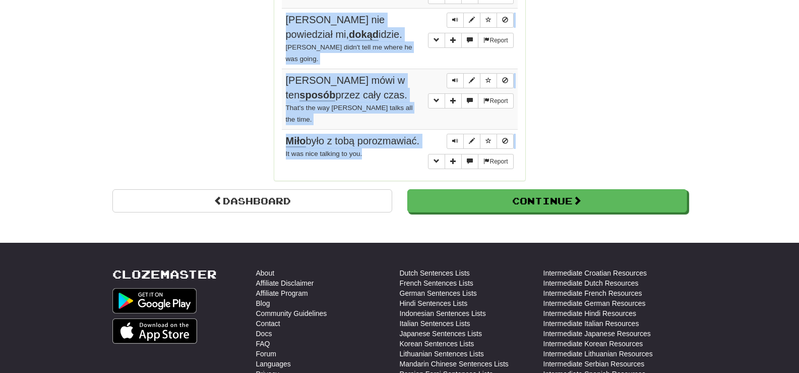
drag, startPoint x: 282, startPoint y: 84, endPoint x: 397, endPoint y: 139, distance: 127.0
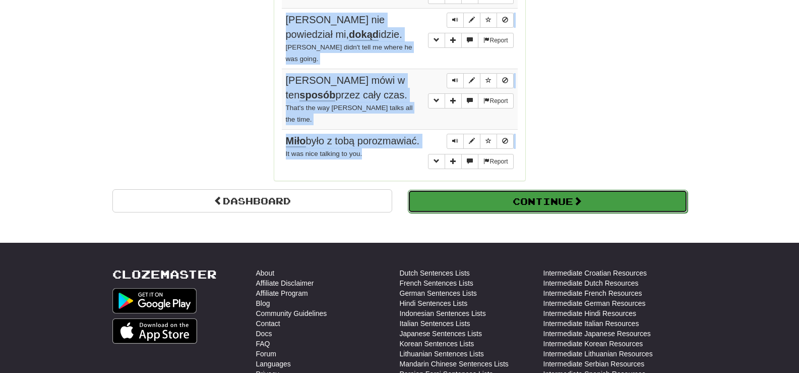
click at [503, 190] on button "Continue" at bounding box center [548, 201] width 280 height 23
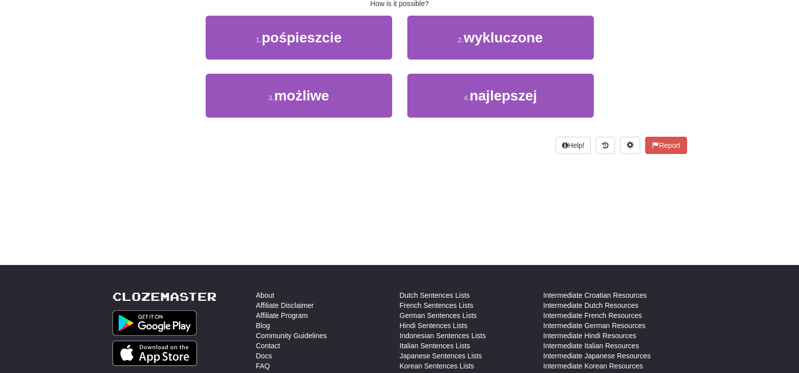
scroll to position [0, 0]
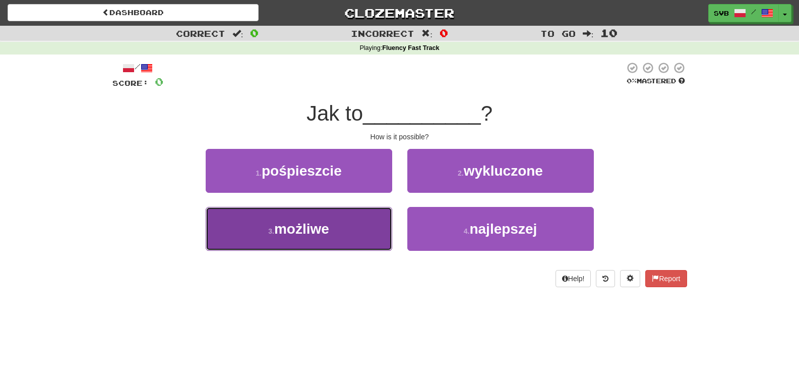
click at [317, 222] on span "możliwe" at bounding box center [301, 229] width 55 height 16
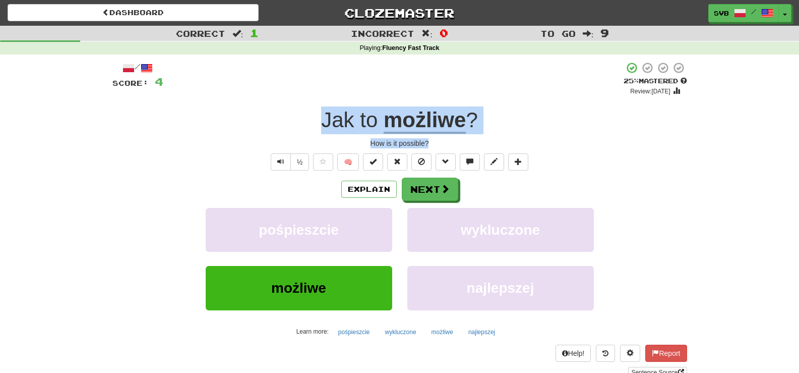
drag, startPoint x: 320, startPoint y: 117, endPoint x: 484, endPoint y: 147, distance: 166.6
click at [484, 147] on div "/ Score: 4 + 4 25 % Mastered Review: [DATE] Jak to możliwe ? How is it possible…" at bounding box center [399, 220] width 575 height 316
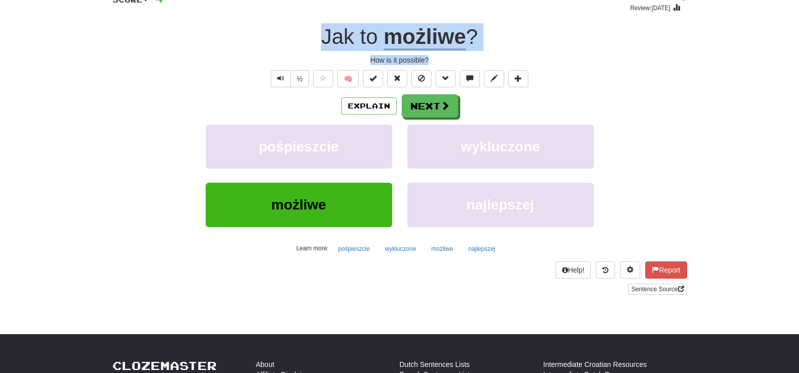
scroll to position [101, 0]
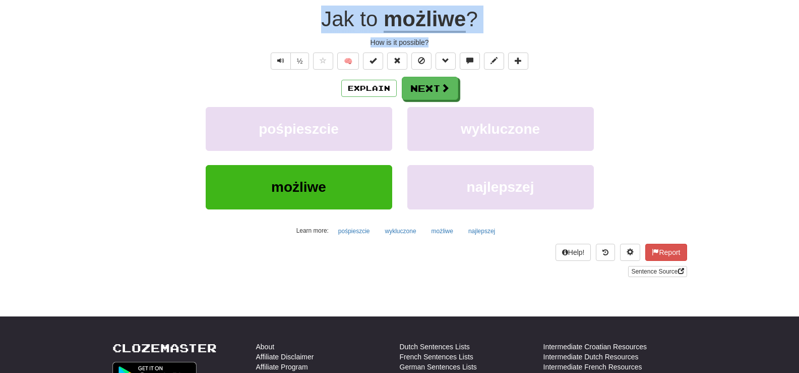
click at [432, 22] on u "możliwe" at bounding box center [425, 20] width 82 height 26
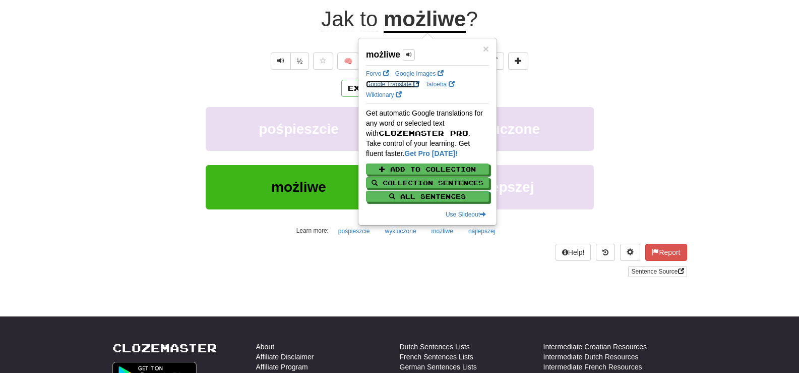
click at [386, 85] on link "Google Translate" at bounding box center [392, 84] width 53 height 7
click at [250, 43] on div "How is it possible?" at bounding box center [399, 42] width 575 height 10
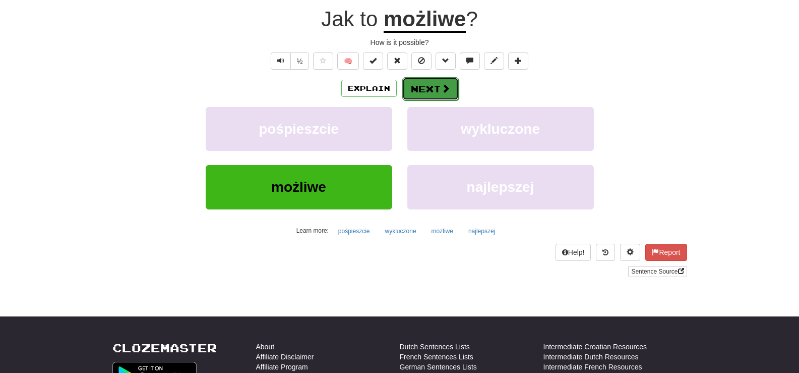
click at [442, 92] on span at bounding box center [445, 88] width 9 height 9
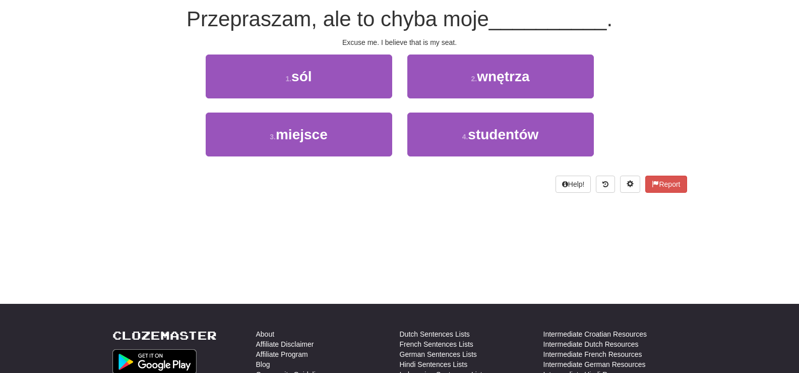
click at [164, 64] on div "1 . sól 2 . wnętrza" at bounding box center [399, 83] width 605 height 58
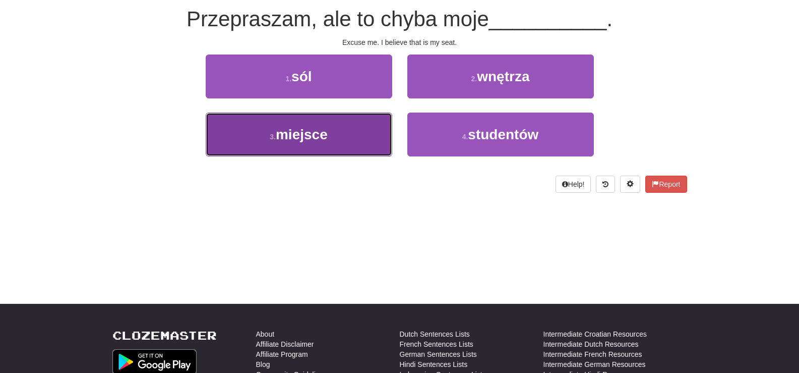
click at [315, 134] on span "miejsce" at bounding box center [302, 135] width 52 height 16
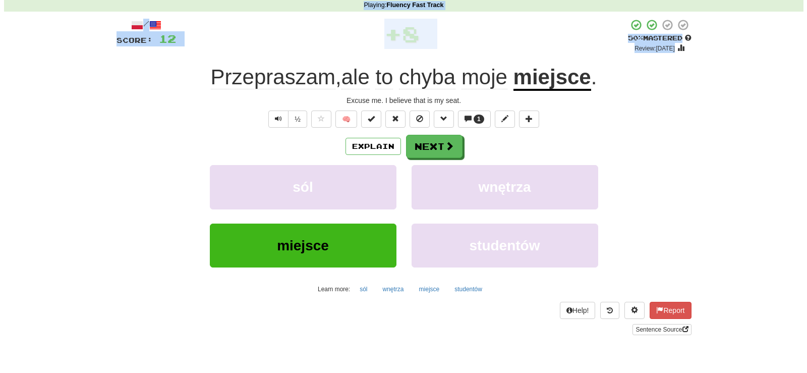
scroll to position [0, 0]
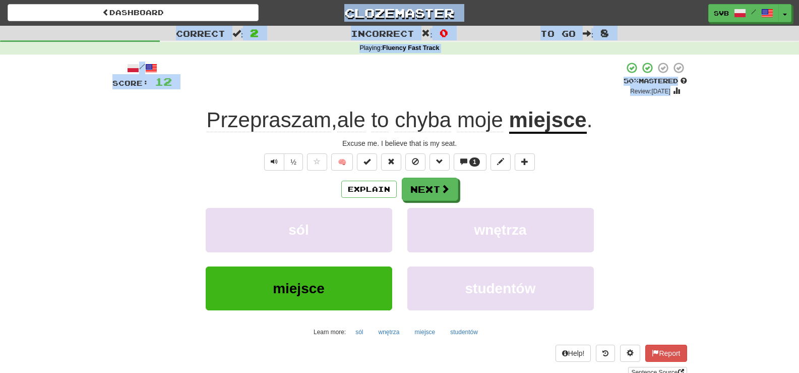
drag, startPoint x: 195, startPoint y: 18, endPoint x: 327, endPoint y: -1, distance: 133.8
click at [327, 0] on html "Dashboard Clozemaster svb / Toggle Dropdown Dashboard Leaderboard Activity Feed…" at bounding box center [399, 375] width 799 height 750
click at [197, 119] on div "[PERSON_NAME] , ale to chyba moje miejsce ." at bounding box center [399, 120] width 575 height 28
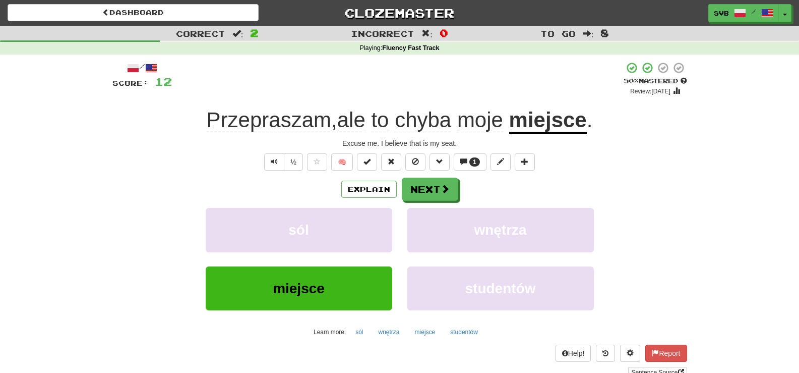
click at [332, 143] on div "Excuse me. I believe that is my seat." at bounding box center [399, 143] width 575 height 10
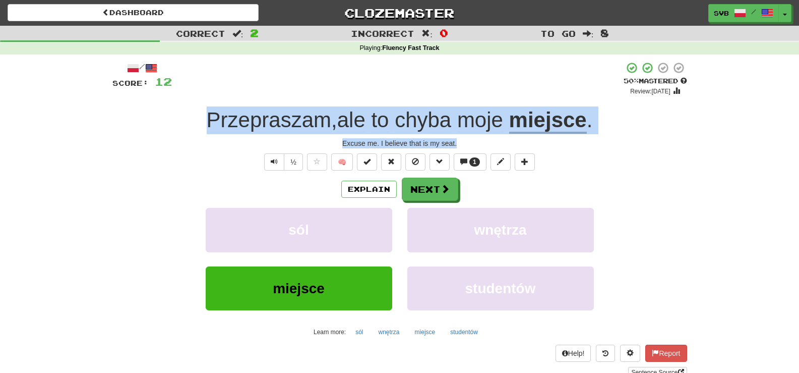
drag, startPoint x: 199, startPoint y: 118, endPoint x: 525, endPoint y: 134, distance: 326.6
click at [525, 134] on div "[PERSON_NAME] , ale to chyba moje miejsce ." at bounding box center [399, 120] width 575 height 28
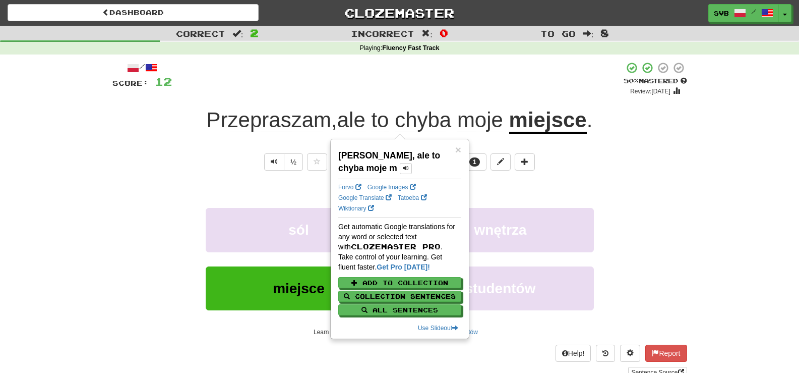
click at [572, 145] on div "Excuse me. I believe that is my seat." at bounding box center [399, 143] width 575 height 10
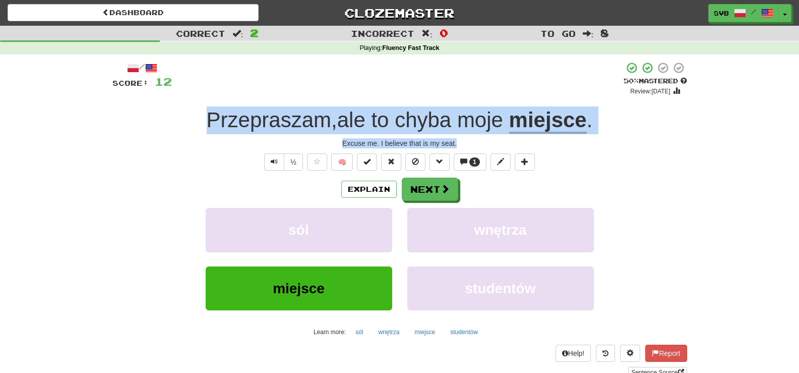
drag, startPoint x: 202, startPoint y: 118, endPoint x: 616, endPoint y: 129, distance: 413.6
click at [612, 132] on div "[PERSON_NAME] , ale to chyba moje miejsce ." at bounding box center [399, 120] width 575 height 28
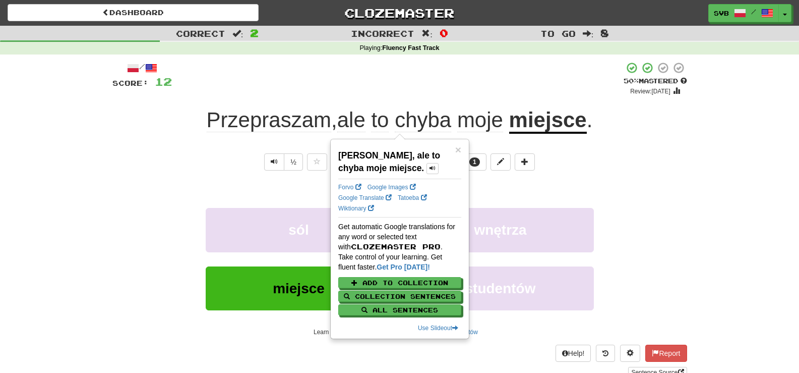
click at [562, 148] on div "/ Score: 12 + 8 50 % Mastered Review: [DATE] Przepraszam , ale to chyba moje mi…" at bounding box center [399, 220] width 575 height 316
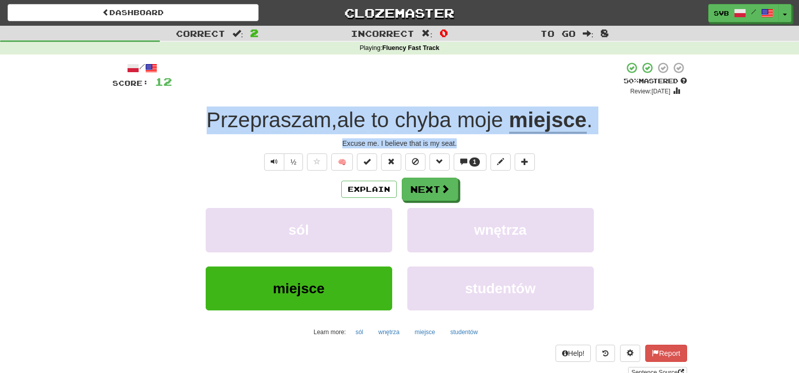
drag, startPoint x: 200, startPoint y: 118, endPoint x: 595, endPoint y: 137, distance: 395.8
click at [595, 138] on div "/ Score: 12 + 8 50 % Mastered Review: [DATE] Przepraszam , ale to chyba moje mi…" at bounding box center [399, 220] width 575 height 316
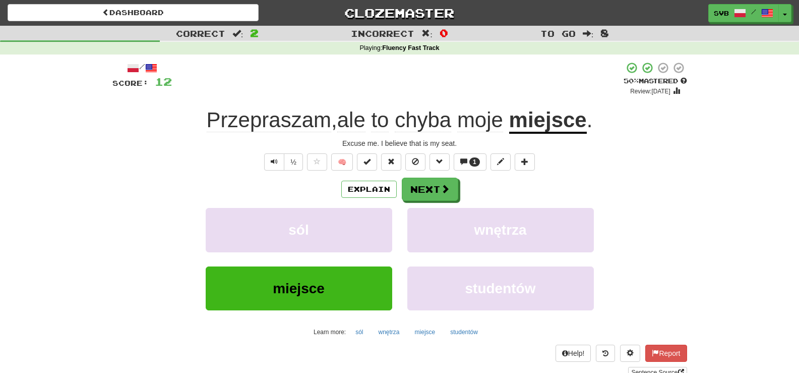
click at [224, 178] on div "Explain Next" at bounding box center [399, 188] width 575 height 23
click at [352, 125] on span "ale" at bounding box center [351, 120] width 28 height 24
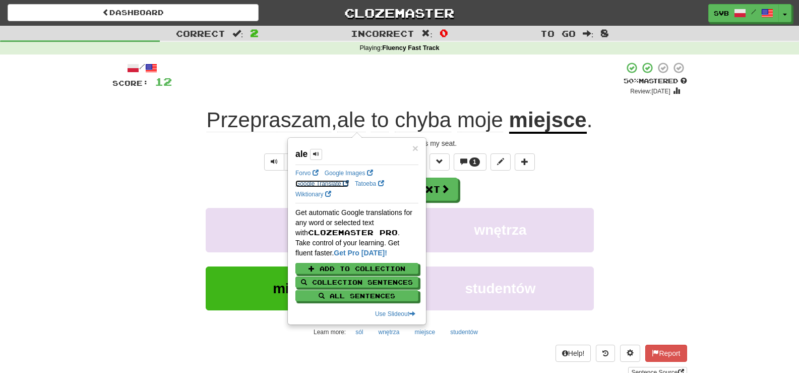
click at [301, 182] on link "Google Translate" at bounding box center [321, 183] width 53 height 7
click at [380, 88] on div "+ 8" at bounding box center [398, 79] width 452 height 34
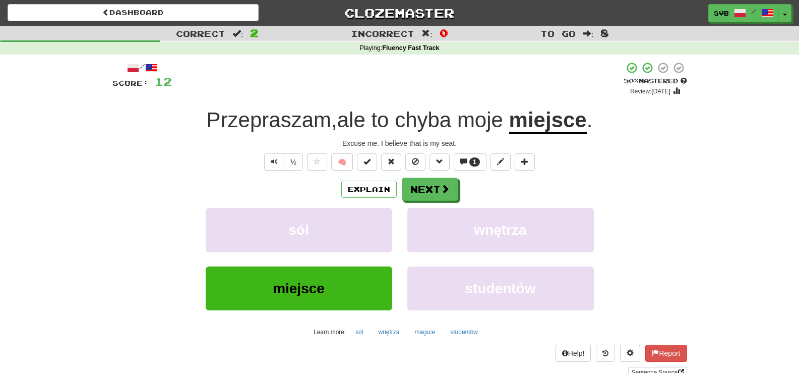
click at [427, 120] on span "chyba" at bounding box center [423, 120] width 56 height 24
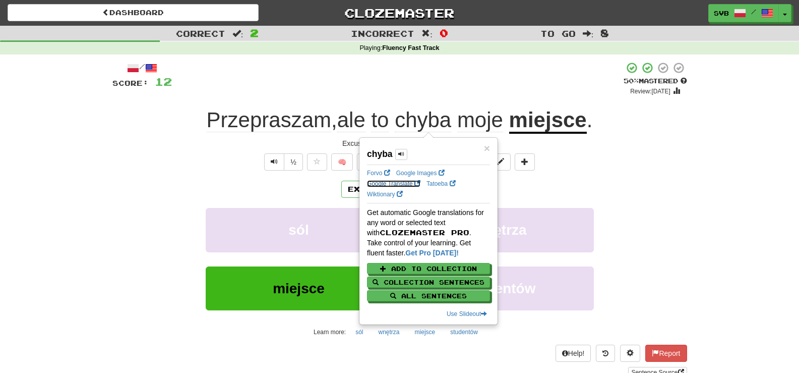
click at [397, 182] on link "Google Translate" at bounding box center [393, 183] width 53 height 7
click at [550, 120] on u "miejsce" at bounding box center [548, 121] width 78 height 26
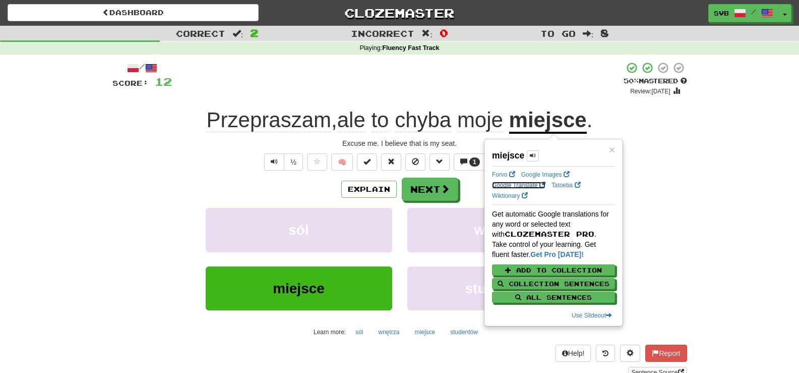
click at [512, 188] on link "Google Translate" at bounding box center [518, 185] width 53 height 7
click at [121, 197] on div "Explain Next" at bounding box center [399, 188] width 575 height 23
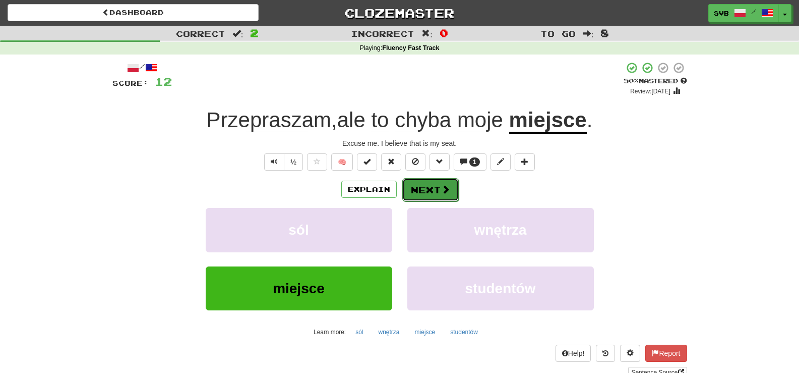
click at [439, 192] on button "Next" at bounding box center [430, 189] width 56 height 23
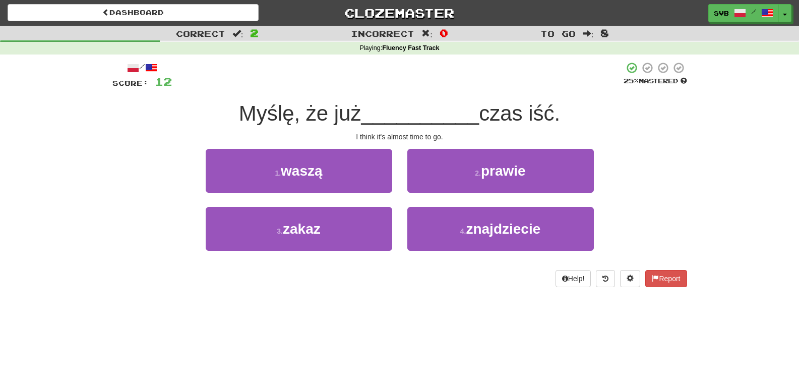
click at [341, 117] on span "Myślę, że już" at bounding box center [300, 113] width 123 height 24
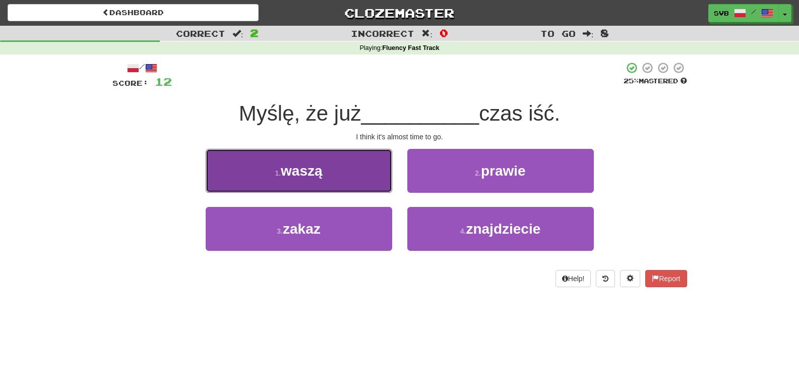
click at [318, 171] on span "waszą" at bounding box center [302, 171] width 42 height 16
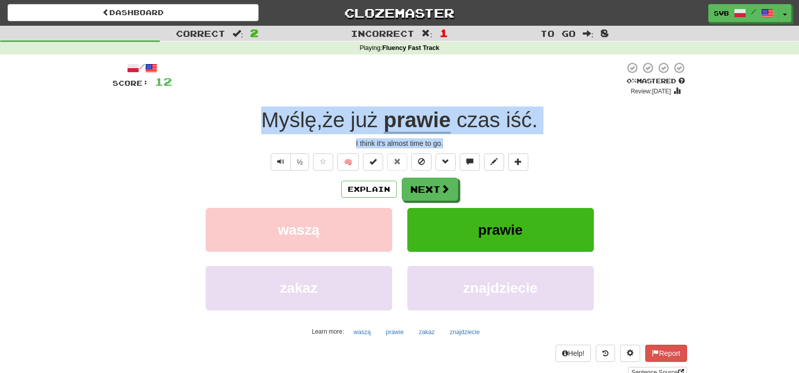
drag, startPoint x: 248, startPoint y: 114, endPoint x: 534, endPoint y: 146, distance: 287.6
click at [534, 146] on div "/ Score: 12 0 % Mastered Review: [DATE] Myślę , że już prawie czas iść . I thin…" at bounding box center [399, 220] width 575 height 316
click at [303, 115] on span "Myślę" at bounding box center [288, 120] width 55 height 24
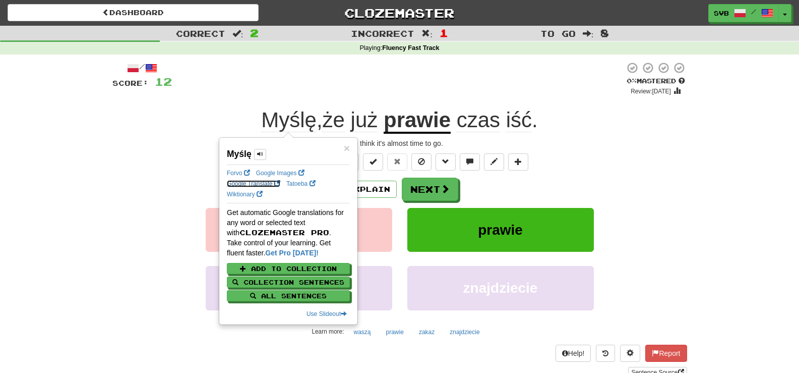
click at [262, 183] on link "Google Translate" at bounding box center [253, 183] width 53 height 7
click at [341, 72] on div at bounding box center [398, 79] width 453 height 34
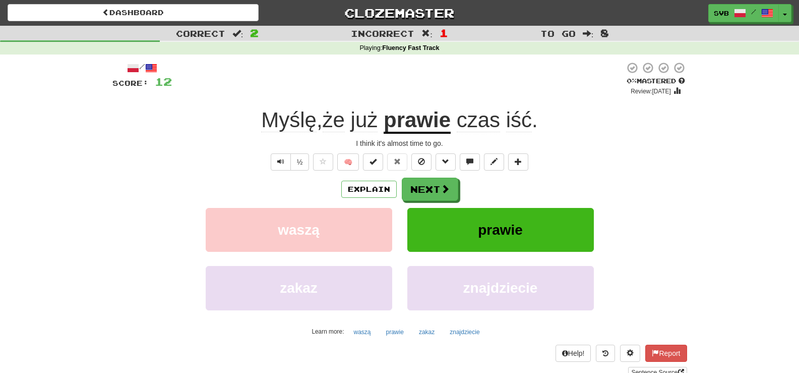
click at [342, 121] on span "że" at bounding box center [334, 120] width 22 height 24
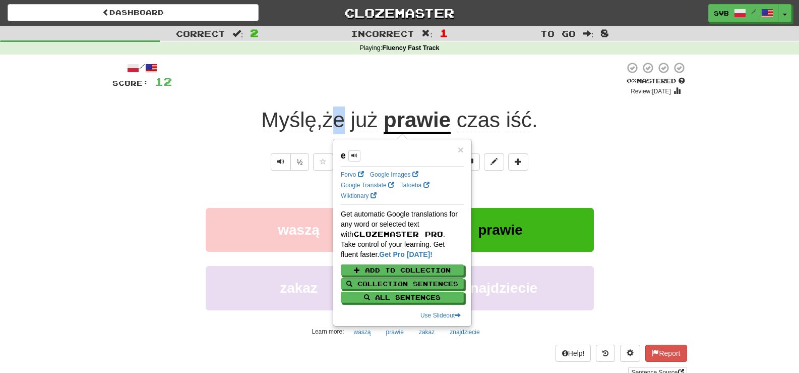
click at [331, 121] on span "że" at bounding box center [334, 120] width 22 height 24
click at [300, 136] on div "/ Score: 12 0 % Mastered Review: [DATE] Myślę , że już prawie czas iść . I thin…" at bounding box center [399, 220] width 575 height 316
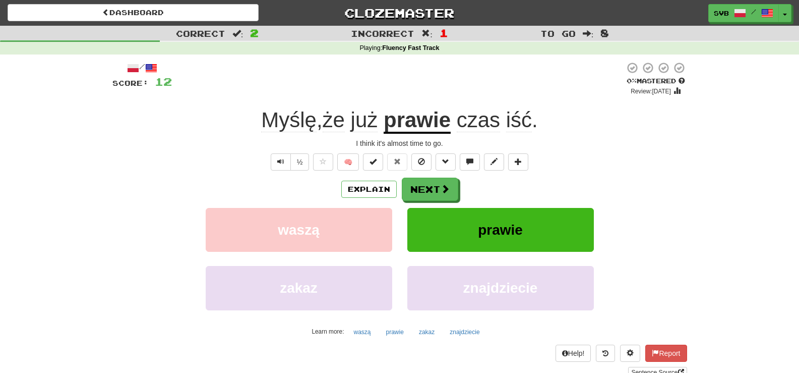
click at [336, 116] on span "że" at bounding box center [334, 120] width 22 height 24
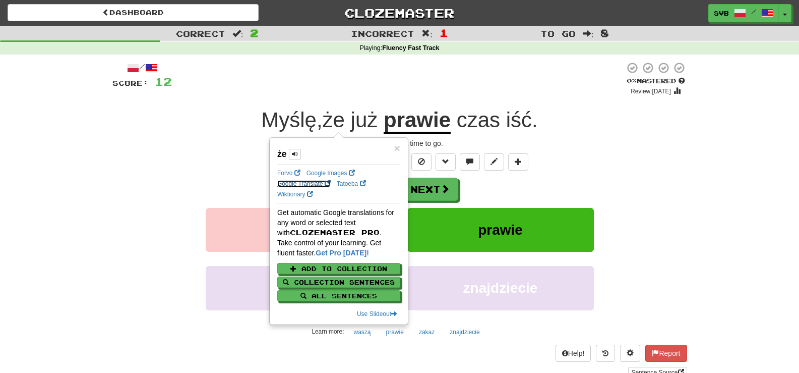
click at [302, 182] on link "Google Translate" at bounding box center [303, 183] width 53 height 7
click at [373, 118] on span "już" at bounding box center [364, 120] width 27 height 24
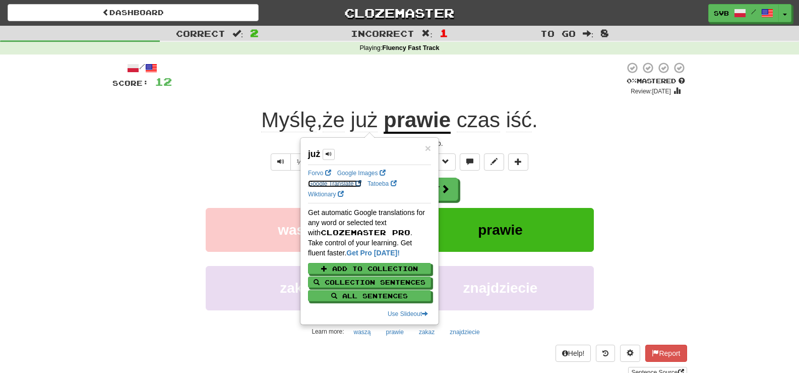
click at [332, 182] on link "Google Translate" at bounding box center [334, 183] width 53 height 7
click at [420, 127] on u "prawie" at bounding box center [417, 121] width 67 height 26
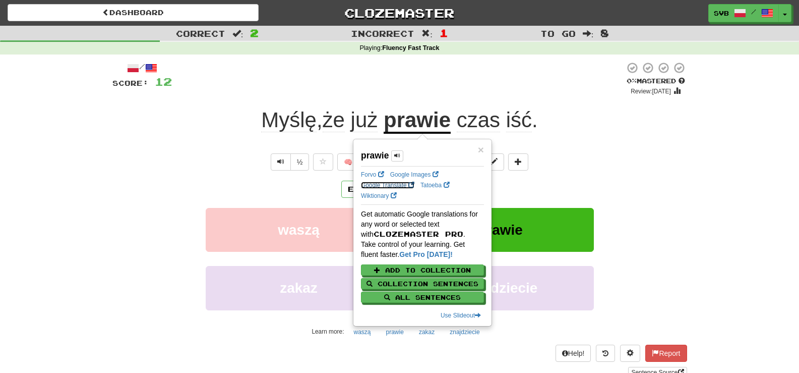
click at [388, 184] on link "Google Translate" at bounding box center [387, 185] width 53 height 7
click at [331, 75] on div at bounding box center [398, 79] width 453 height 34
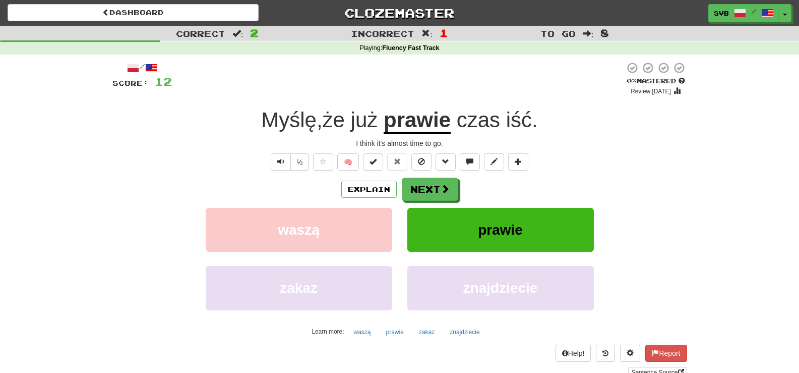
click at [244, 125] on div "Myślę , że już prawie czas iść ." at bounding box center [399, 120] width 575 height 28
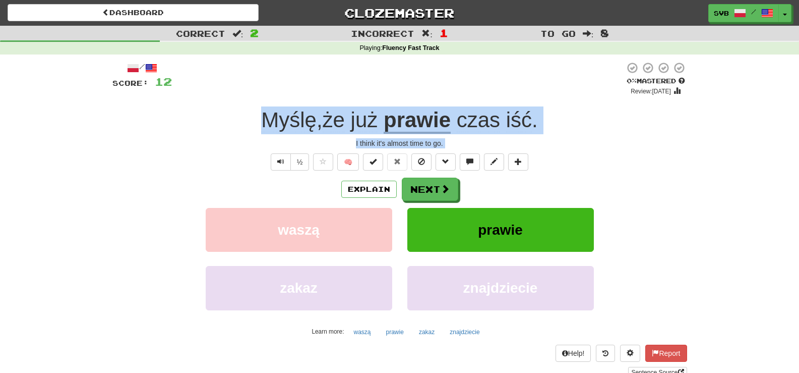
drag, startPoint x: 244, startPoint y: 124, endPoint x: 570, endPoint y: 148, distance: 327.6
click at [570, 148] on div "/ Score: 12 0 % Mastered Review: [DATE] Myślę , że już prawie czas iść . I thin…" at bounding box center [399, 220] width 575 height 316
click at [448, 187] on span at bounding box center [445, 189] width 9 height 9
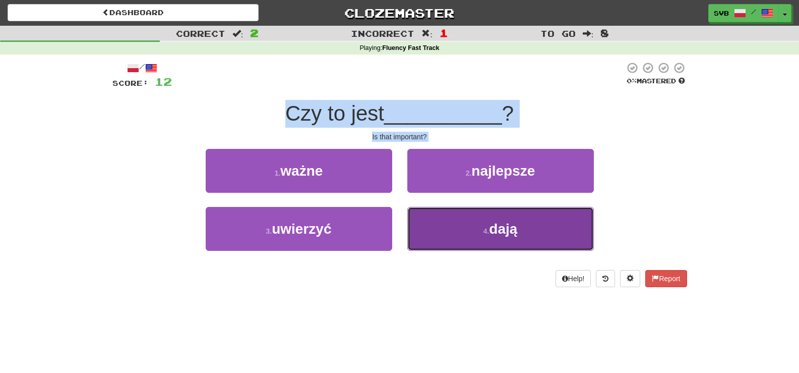
click at [485, 232] on small "4 ." at bounding box center [487, 231] width 6 height 8
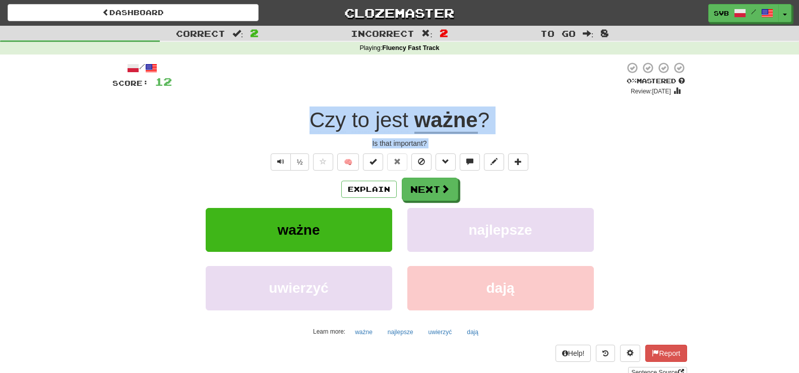
click at [295, 123] on div "Czy to jest ważne ?" at bounding box center [399, 120] width 575 height 28
drag, startPoint x: 305, startPoint y: 111, endPoint x: 478, endPoint y: 139, distance: 174.7
click at [478, 139] on div "/ Score: 12 0 % Mastered Review: [DATE] Czy to jest ważne ? Is that important? …" at bounding box center [399, 220] width 575 height 316
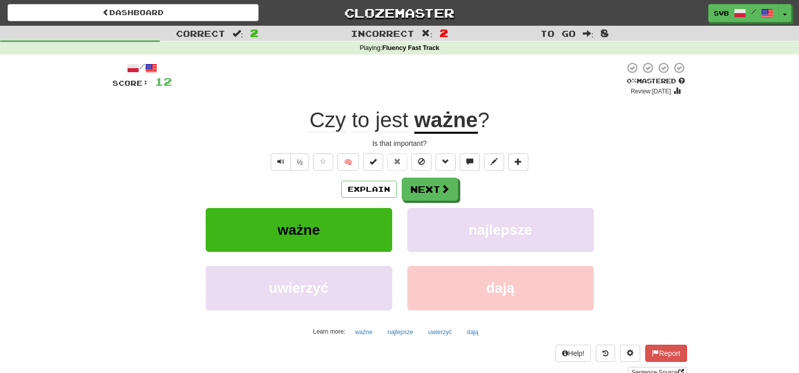
click at [495, 186] on div "Explain Next" at bounding box center [399, 188] width 575 height 23
click at [447, 122] on u "ważne" at bounding box center [446, 121] width 64 height 26
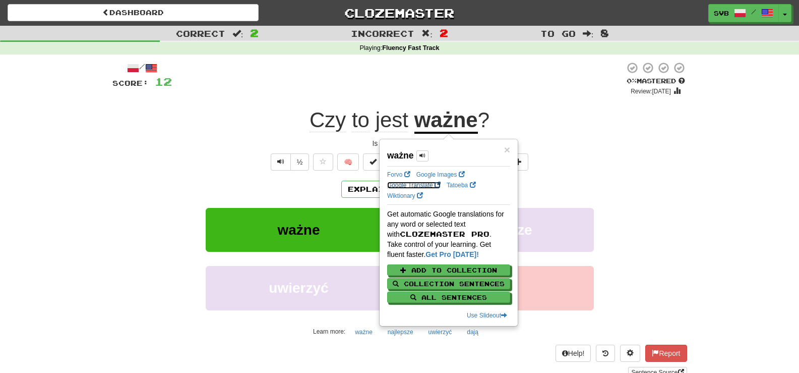
click at [398, 186] on link "Google Translate" at bounding box center [413, 185] width 53 height 7
click at [266, 116] on div "Czy to jest ważne ?" at bounding box center [399, 120] width 575 height 28
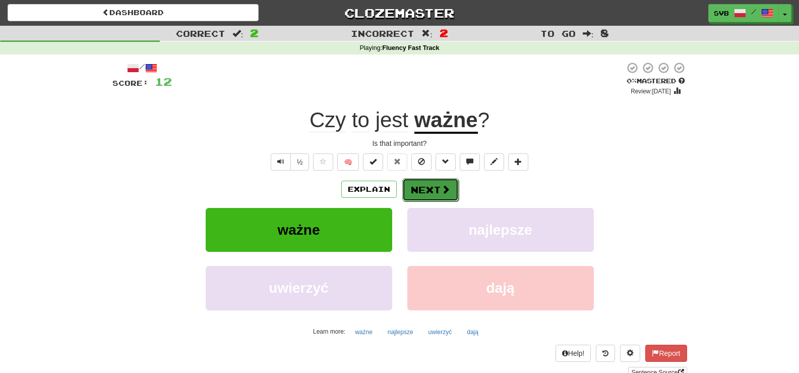
click at [429, 189] on button "Next" at bounding box center [430, 189] width 56 height 23
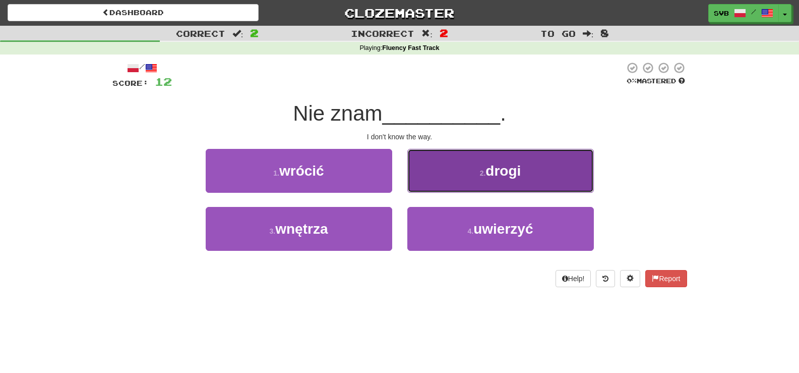
click at [500, 173] on span "drogi" at bounding box center [503, 171] width 35 height 16
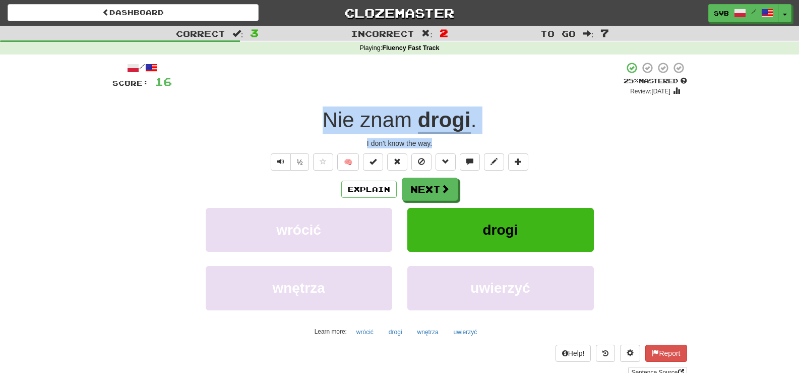
drag, startPoint x: 315, startPoint y: 119, endPoint x: 494, endPoint y: 141, distance: 180.8
click at [494, 141] on div "/ Score: 16 + 4 25 % Mastered Review: [DATE] znam drogi . I don't know the way.…" at bounding box center [399, 220] width 575 height 316
click at [441, 190] on span at bounding box center [445, 189] width 9 height 9
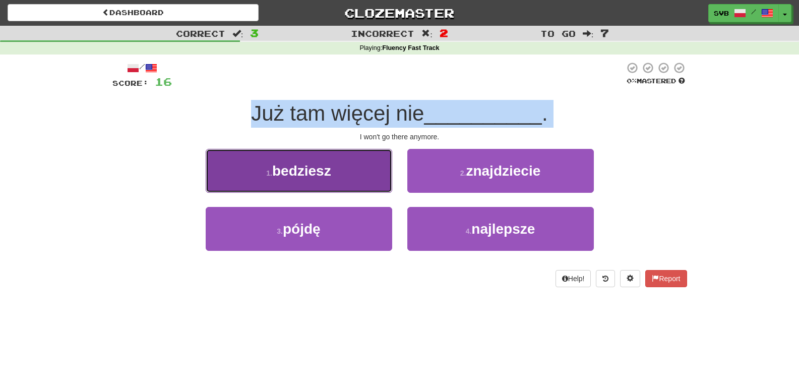
click at [306, 170] on span "bedziesz" at bounding box center [301, 171] width 59 height 16
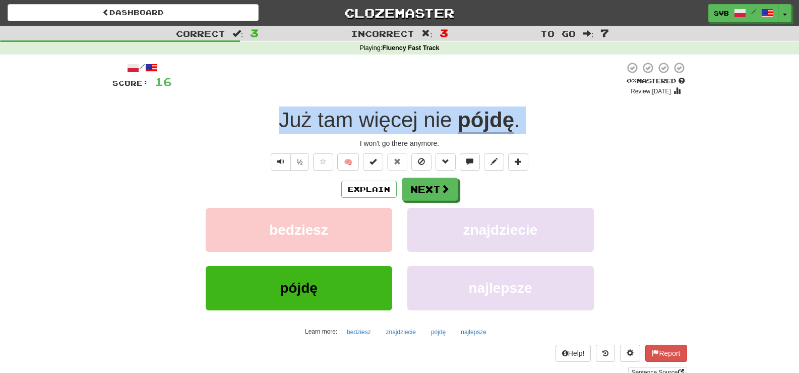
click at [287, 147] on div "I won't go there anymore." at bounding box center [399, 143] width 575 height 10
click at [293, 147] on div "I won't go there anymore." at bounding box center [399, 143] width 575 height 10
drag, startPoint x: 276, startPoint y: 120, endPoint x: 504, endPoint y: 137, distance: 228.1
click at [504, 137] on div "/ Score: 16 0 % Mastered Review: [DATE] Już tam więcej nie pójdę . I won't go t…" at bounding box center [399, 220] width 575 height 316
click at [331, 144] on div "I won't go there anymore." at bounding box center [399, 143] width 575 height 10
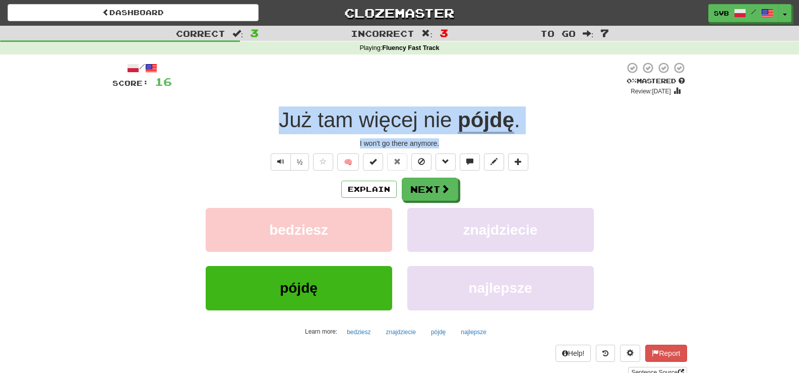
click at [330, 144] on div "I won't go there anymore." at bounding box center [399, 143] width 575 height 10
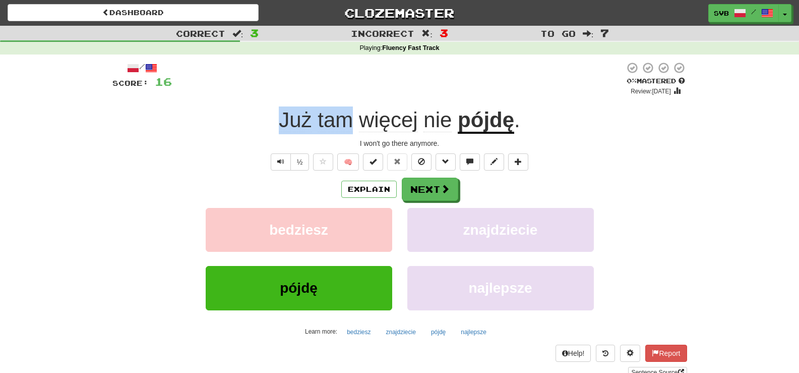
drag, startPoint x: 283, startPoint y: 120, endPoint x: 345, endPoint y: 129, distance: 62.1
click at [350, 125] on span "Już tam więcej nie" at bounding box center [368, 120] width 179 height 24
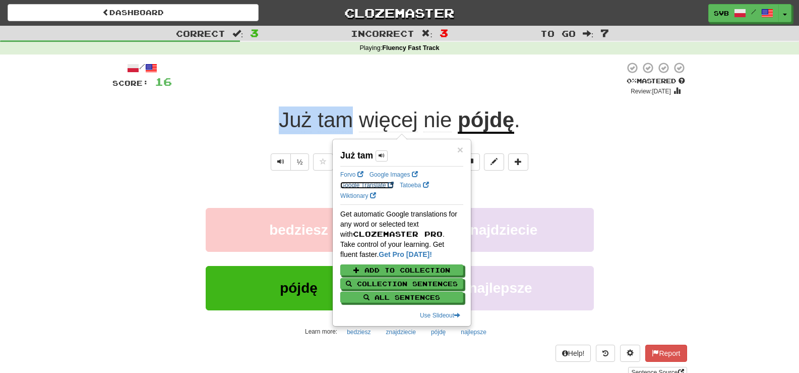
click at [369, 186] on link "Google Translate" at bounding box center [366, 185] width 53 height 7
click at [395, 122] on span "więcej" at bounding box center [388, 120] width 59 height 24
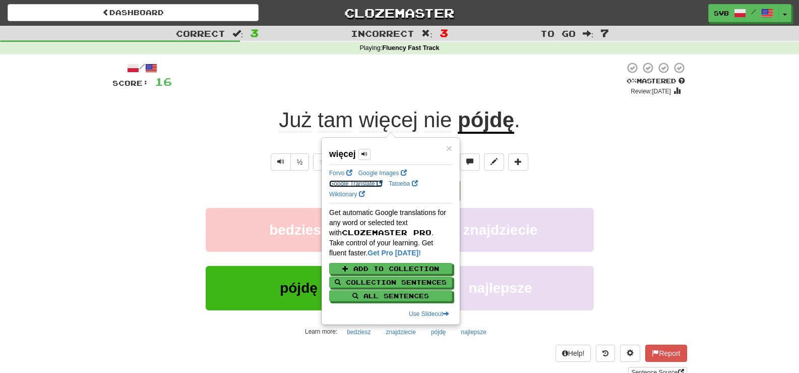
click at [362, 183] on link "Google Translate" at bounding box center [355, 183] width 53 height 7
click at [377, 87] on div at bounding box center [398, 79] width 453 height 34
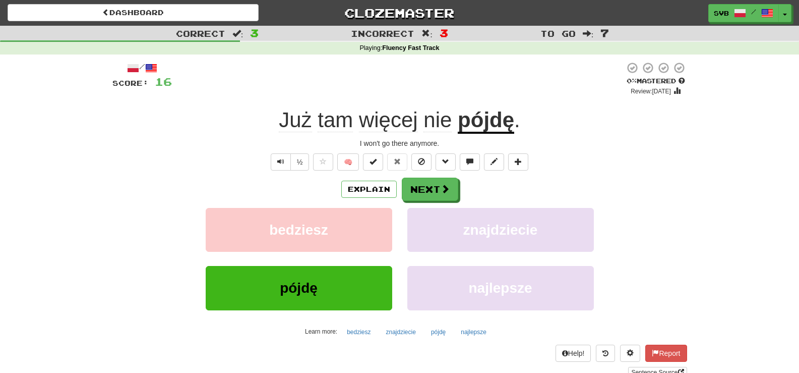
click at [481, 120] on u "pójdę" at bounding box center [486, 121] width 56 height 26
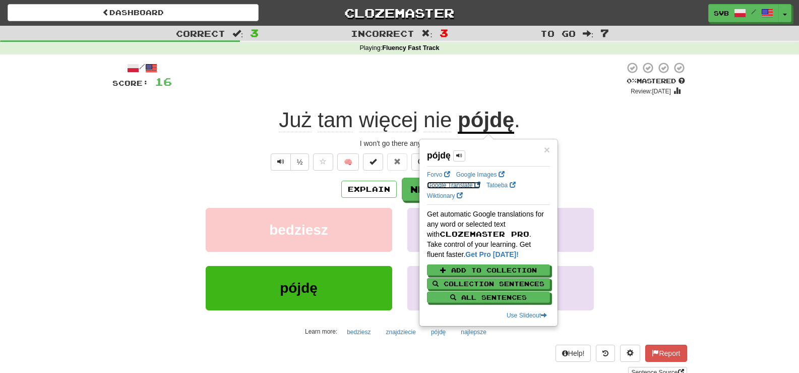
click at [461, 187] on link "Google Translate" at bounding box center [453, 185] width 53 height 7
click at [222, 121] on div "Już tam więcej nie pójdę ." at bounding box center [399, 120] width 575 height 28
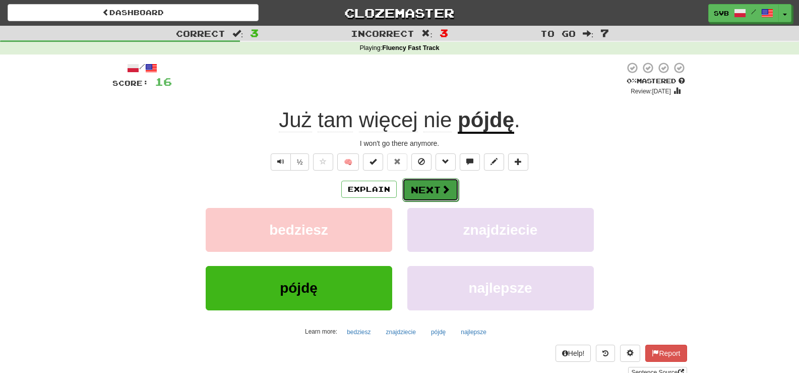
click at [429, 193] on button "Next" at bounding box center [430, 189] width 56 height 23
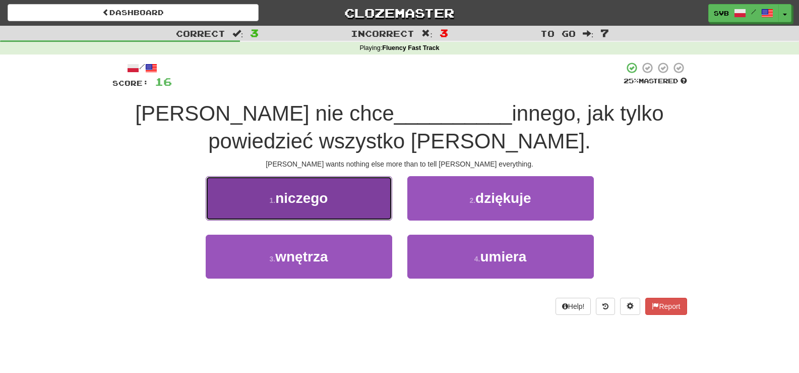
click at [328, 199] on span "niczego" at bounding box center [301, 198] width 52 height 16
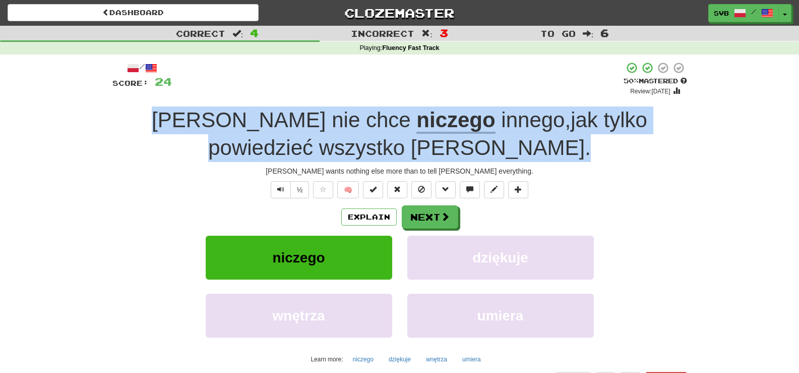
drag, startPoint x: 112, startPoint y: 115, endPoint x: 699, endPoint y: 159, distance: 588.1
click at [699, 159] on div "Correct : 4 Incorrect : 3 To go : 6 Playing : Fluency Fast Track / Score: 24 + …" at bounding box center [399, 223] width 799 height 394
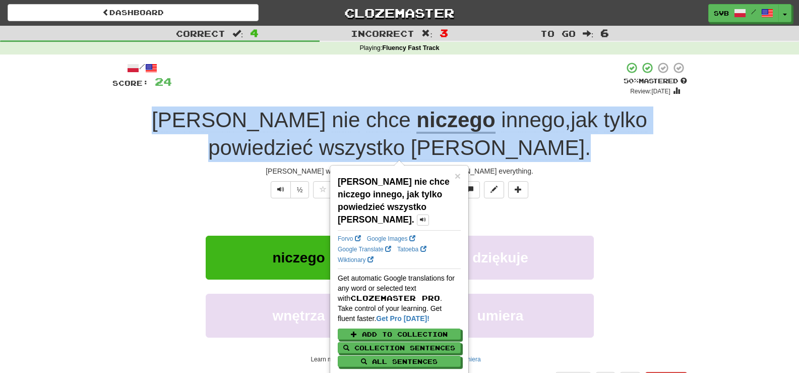
click at [493, 137] on div "[PERSON_NAME] nie chce niczego innego , jak tylko powiedzieć wszystko [PERSON_N…" at bounding box center [399, 133] width 575 height 55
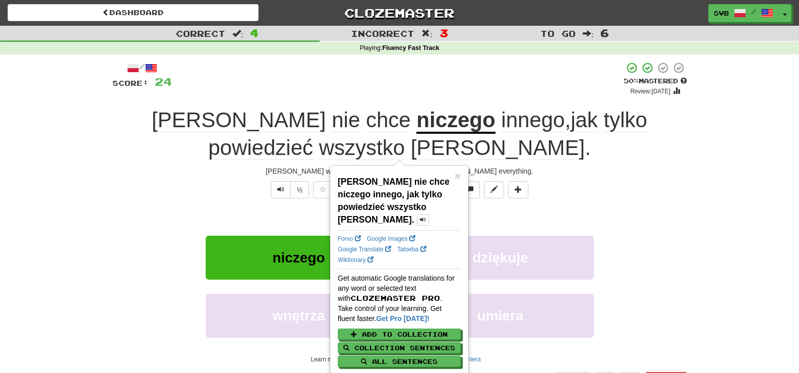
click at [308, 167] on div "[PERSON_NAME] wants nothing else more than to tell [PERSON_NAME] everything." at bounding box center [399, 171] width 575 height 10
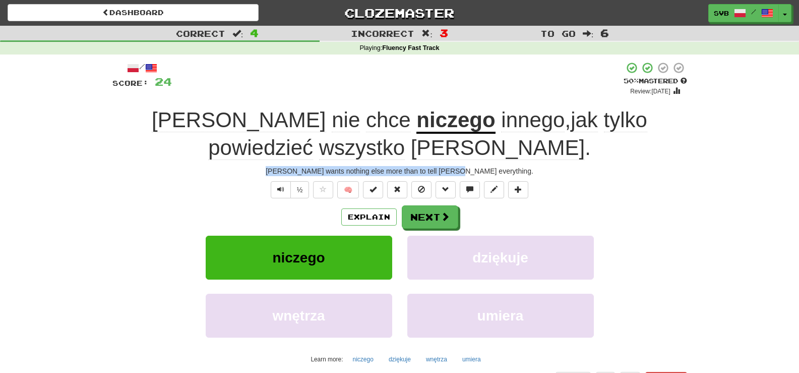
drag, startPoint x: 307, startPoint y: 170, endPoint x: 515, endPoint y: 169, distance: 208.2
click at [515, 169] on div "[PERSON_NAME] wants nothing else more than to tell [PERSON_NAME] everything." at bounding box center [399, 171] width 575 height 10
click at [416, 123] on u "niczego" at bounding box center [455, 121] width 79 height 26
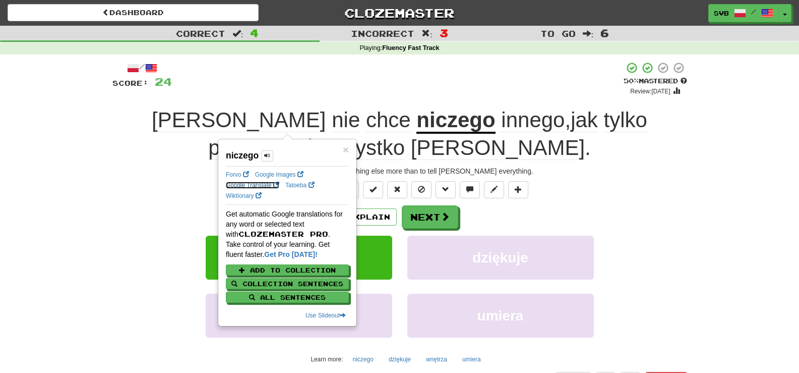
click at [243, 185] on link "Google Translate" at bounding box center [252, 185] width 53 height 7
click at [368, 94] on div "+ 8" at bounding box center [398, 79] width 452 height 34
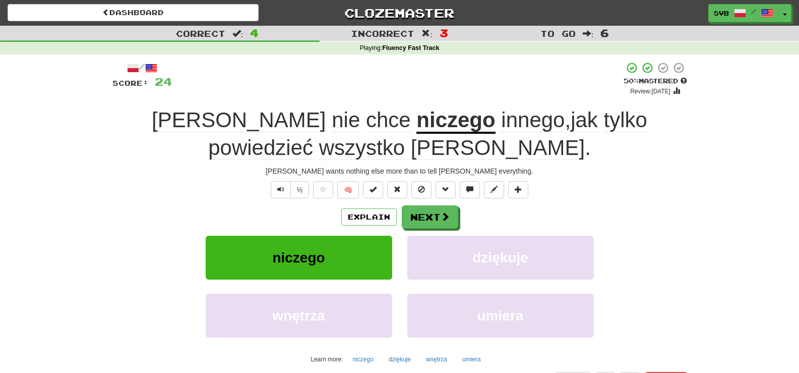
click at [501, 120] on span "innego" at bounding box center [533, 120] width 64 height 24
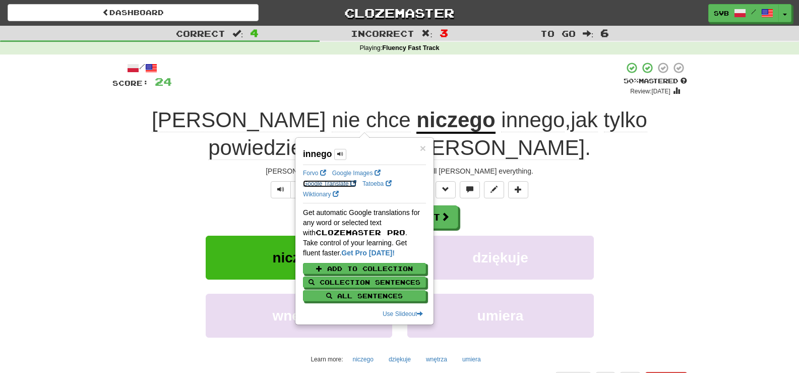
click at [335, 183] on link "Google Translate" at bounding box center [329, 183] width 53 height 7
click at [391, 87] on div "+ 8" at bounding box center [398, 79] width 452 height 34
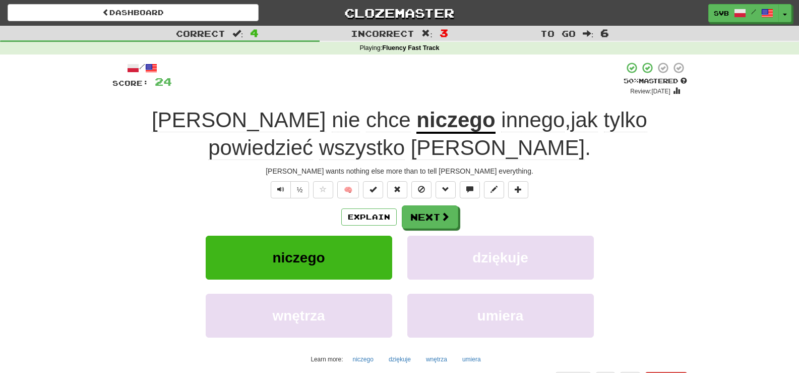
click at [571, 126] on span "jak" at bounding box center [584, 120] width 27 height 24
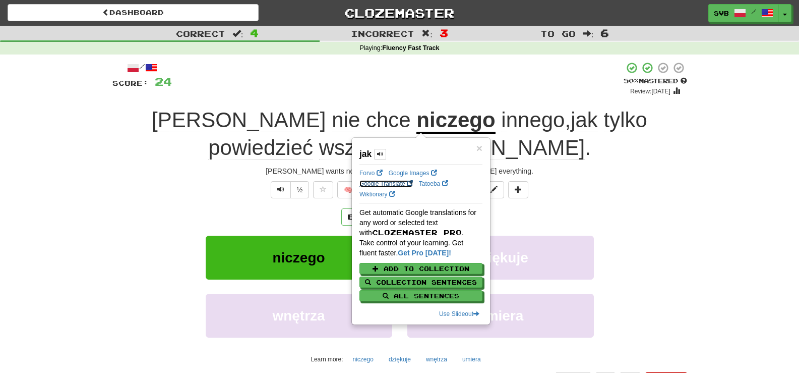
click at [401, 186] on link "Google Translate" at bounding box center [386, 183] width 53 height 7
click at [604, 120] on span "tylko" at bounding box center [625, 120] width 43 height 24
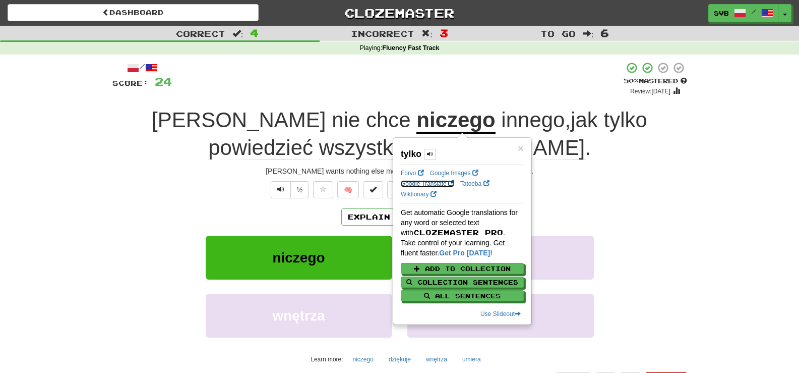
click at [422, 186] on link "Google Translate" at bounding box center [427, 183] width 53 height 7
click at [328, 169] on div "[PERSON_NAME] wants nothing else more than to tell [PERSON_NAME] everything." at bounding box center [399, 171] width 575 height 10
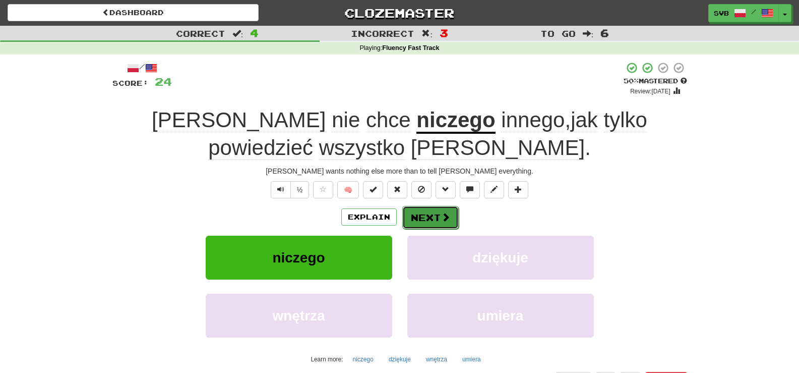
click at [435, 219] on button "Next" at bounding box center [430, 217] width 56 height 23
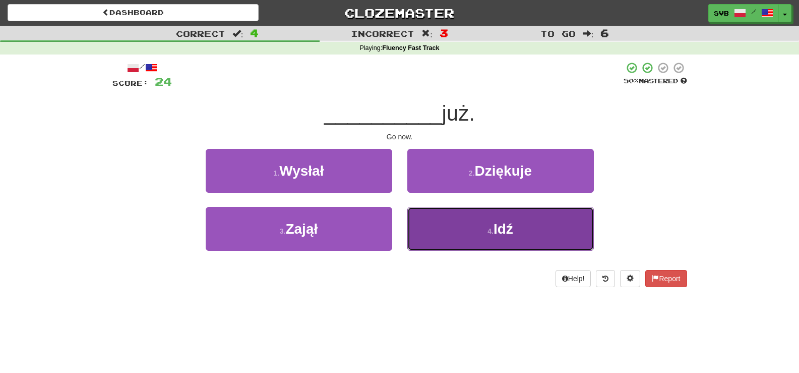
click at [506, 228] on span "Idź" at bounding box center [504, 229] width 20 height 16
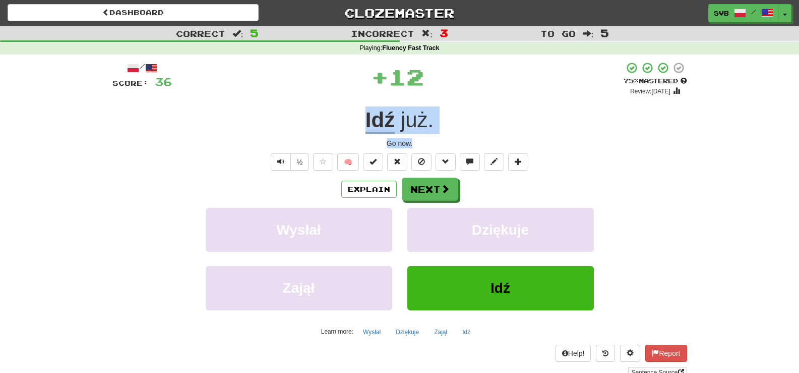
drag, startPoint x: 357, startPoint y: 112, endPoint x: 446, endPoint y: 142, distance: 94.1
click at [446, 142] on div "/ Score: 36 + 12 75 % Mastered Review: [DATE] Idź już . Go now. ½ 🧠 Explain Nex…" at bounding box center [399, 220] width 575 height 316
click at [432, 193] on button "Next" at bounding box center [430, 189] width 56 height 23
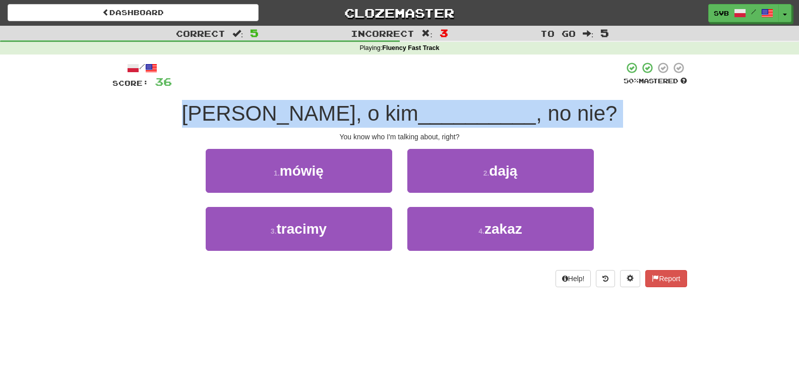
click at [334, 136] on div "You know who I'm talking about, right?" at bounding box center [399, 137] width 575 height 10
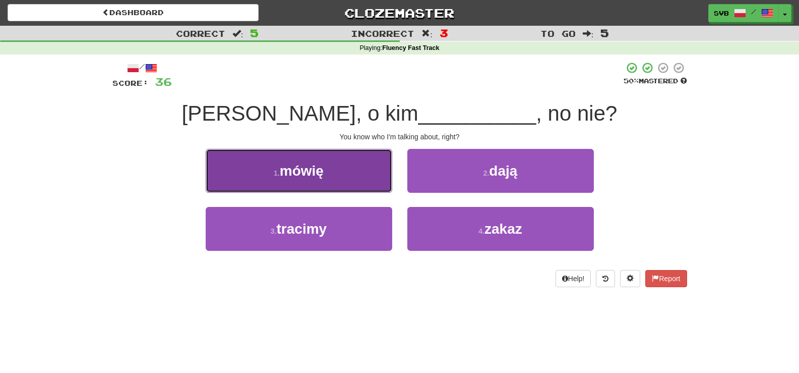
click at [322, 170] on span "mówię" at bounding box center [302, 171] width 44 height 16
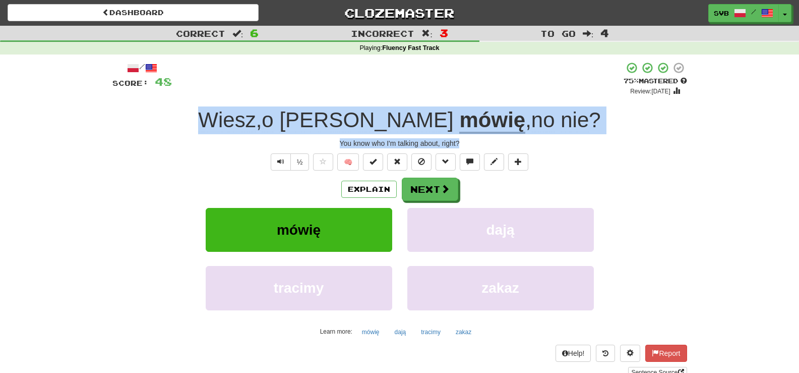
drag, startPoint x: 256, startPoint y: 122, endPoint x: 570, endPoint y: 139, distance: 315.1
click at [570, 139] on div "/ Score: 48 + 12 75 % Mastered Review: [DATE] Wiesz , o [PERSON_NAME] mówię , n…" at bounding box center [399, 220] width 575 height 316
click at [445, 187] on span at bounding box center [445, 189] width 9 height 9
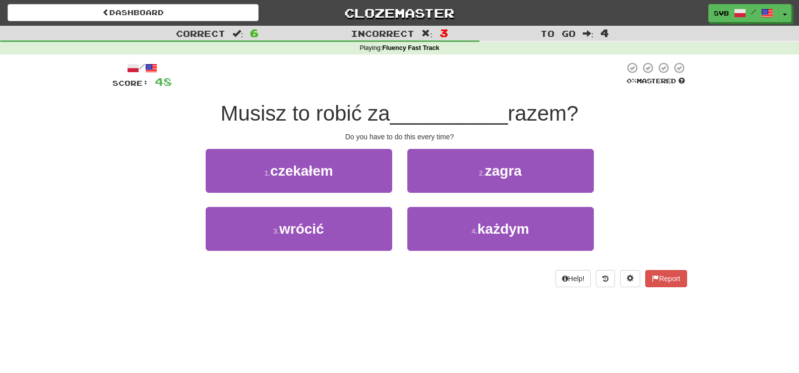
click at [506, 136] on div "Do you have to do this every time?" at bounding box center [399, 137] width 575 height 10
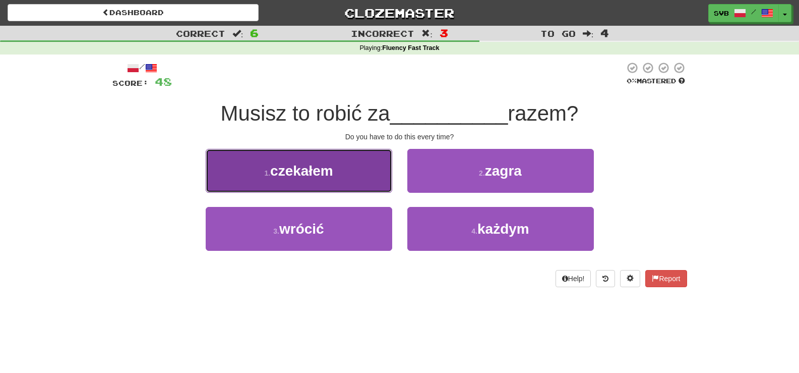
click at [323, 168] on span "czekałem" at bounding box center [301, 171] width 63 height 16
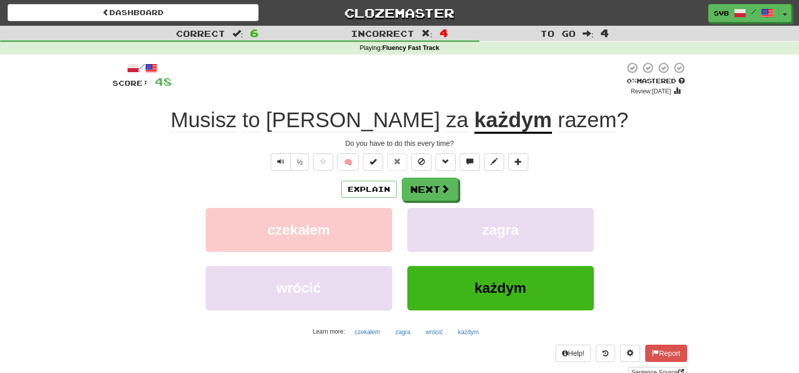
click at [224, 153] on div "½ 🧠" at bounding box center [399, 161] width 575 height 17
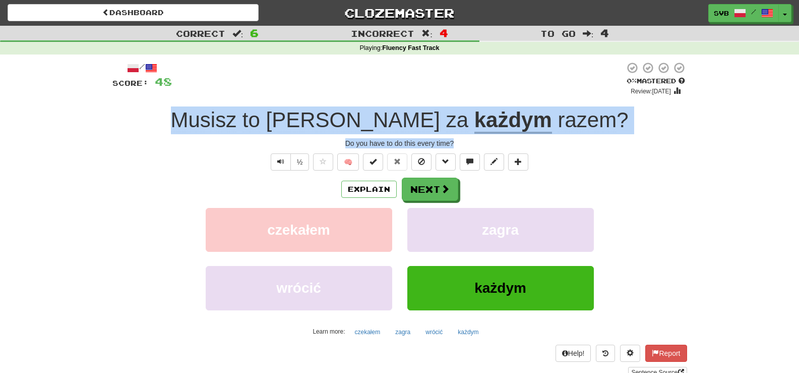
drag, startPoint x: 232, startPoint y: 118, endPoint x: 566, endPoint y: 144, distance: 334.2
click at [566, 144] on div "/ Score: 48 0 % Mastered Review: [DATE] Musisz to robić za każdym razem ? Do yo…" at bounding box center [399, 220] width 575 height 316
click at [474, 113] on u "każdym" at bounding box center [513, 121] width 78 height 26
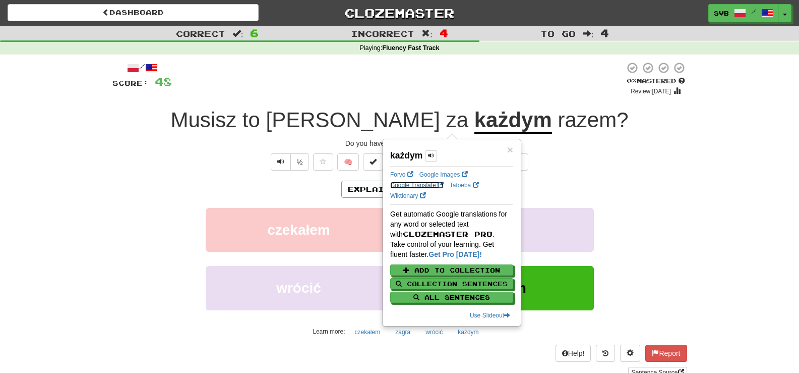
click at [422, 185] on link "Google Translate" at bounding box center [416, 185] width 53 height 7
click at [558, 126] on span "razem" at bounding box center [587, 120] width 59 height 24
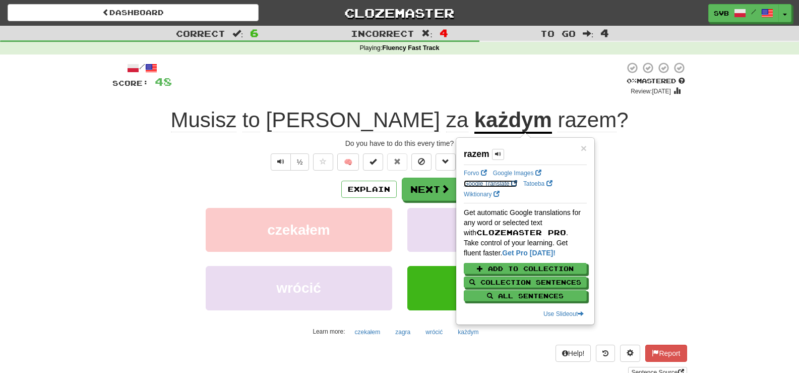
click at [470, 182] on link "Google Translate" at bounding box center [490, 183] width 53 height 7
click at [490, 193] on link "Wiktionary" at bounding box center [482, 194] width 36 height 7
click at [202, 151] on div "/ Score: 48 0 % Mastered Review: [DATE] Musisz to robić za każdym razem ? Do yo…" at bounding box center [399, 220] width 575 height 316
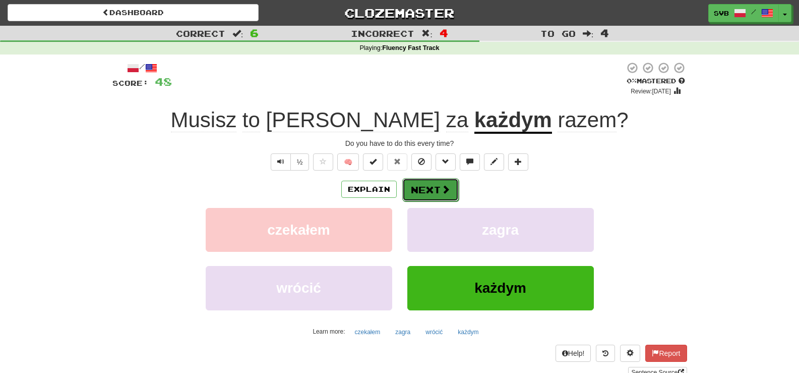
click at [446, 193] on span at bounding box center [445, 189] width 9 height 9
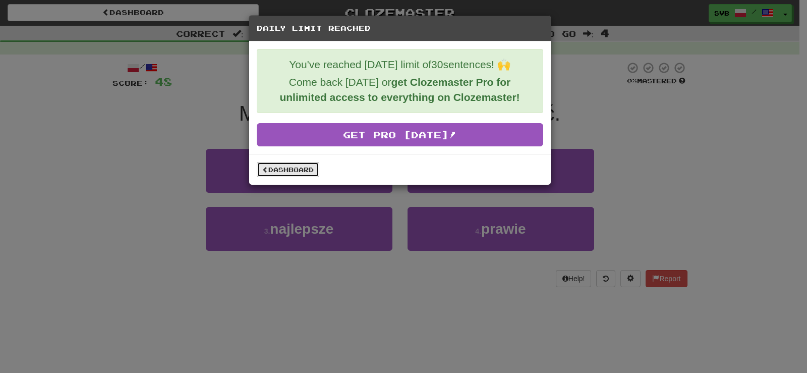
click at [287, 170] on link "Dashboard" at bounding box center [288, 169] width 63 height 15
